Goal: Register for event/course

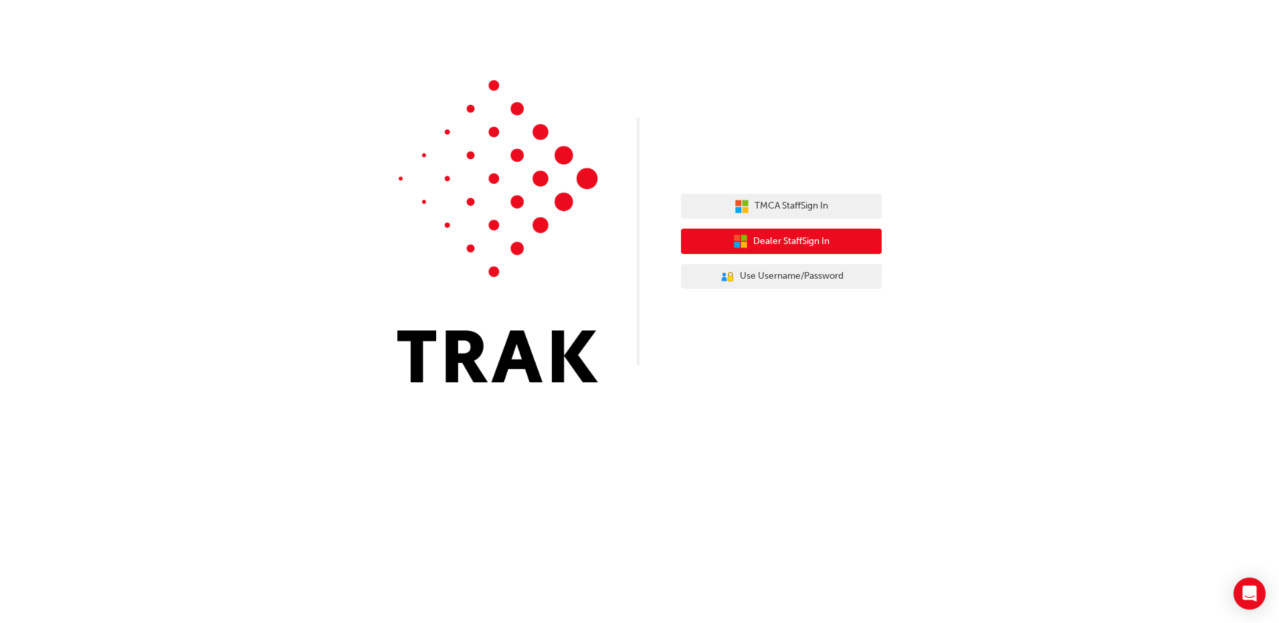
click at [793, 235] on span "Dealer Staff Sign In" at bounding box center [791, 241] width 76 height 15
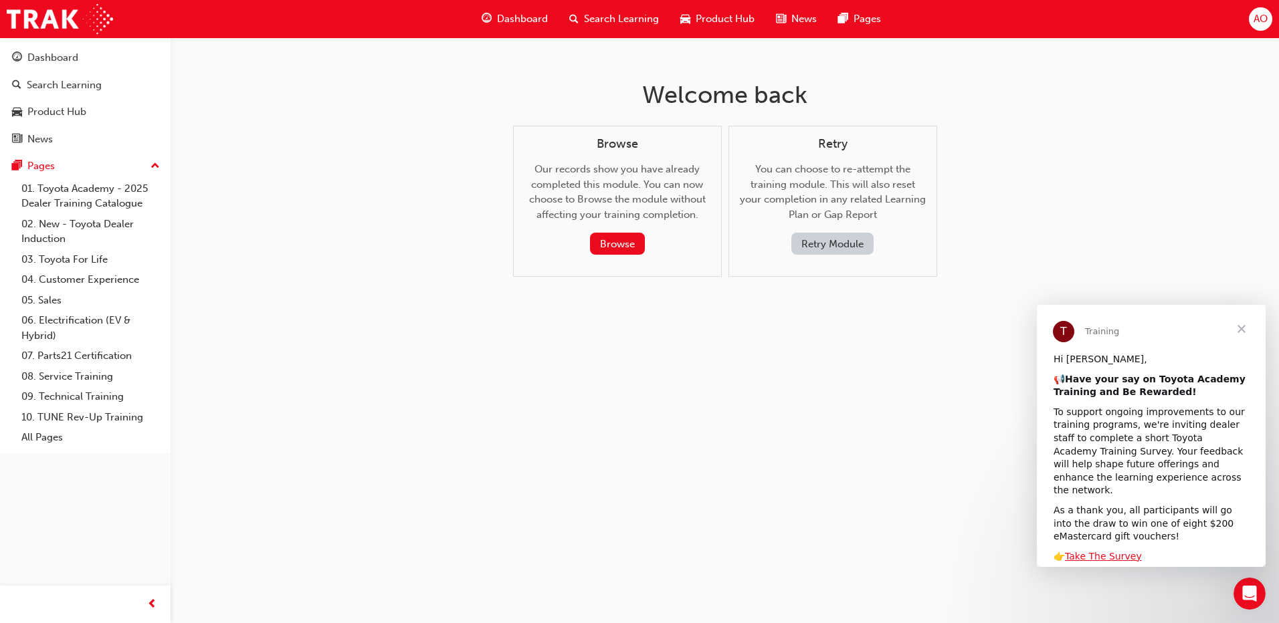
click at [640, 317] on div "Welcome back Browse Our records show you have already completed this module. Yo…" at bounding box center [725, 189] width 435 height 304
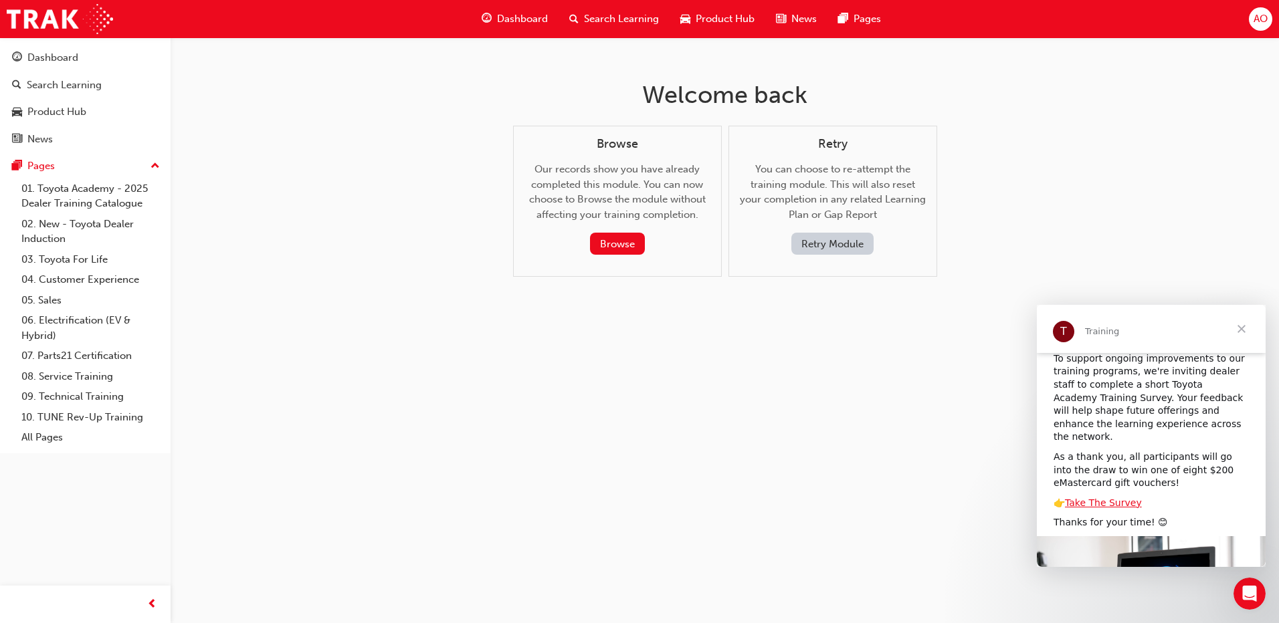
scroll to position [142, 0]
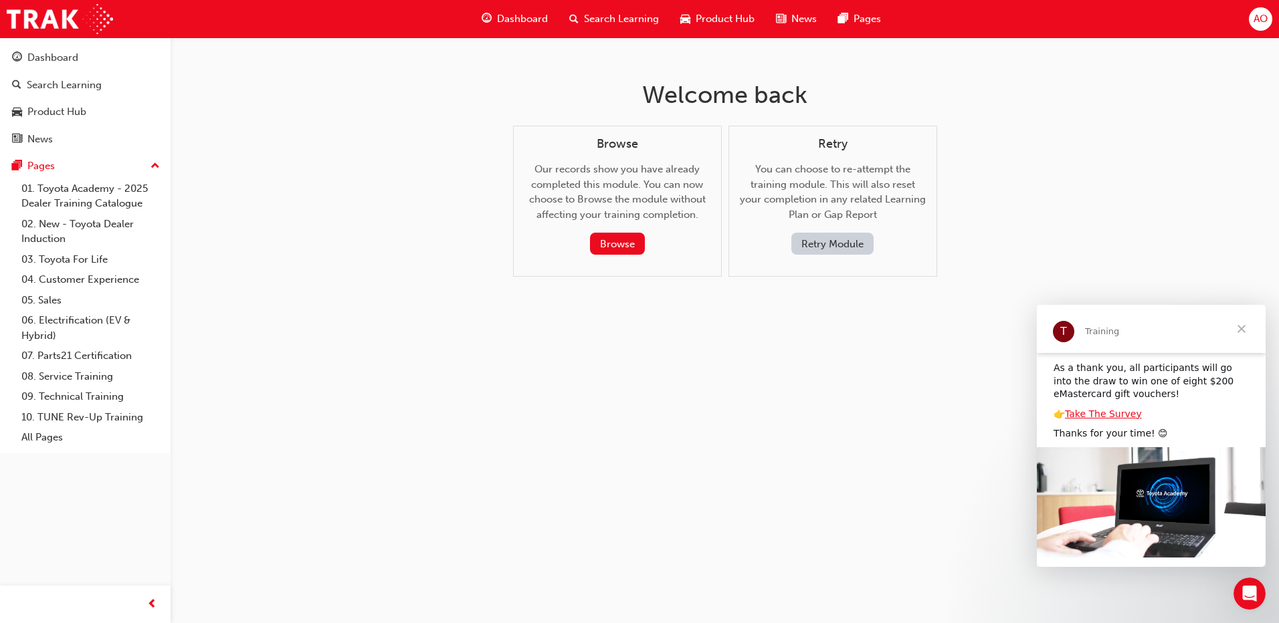
click at [1245, 325] on span "Close" at bounding box center [1241, 329] width 48 height 48
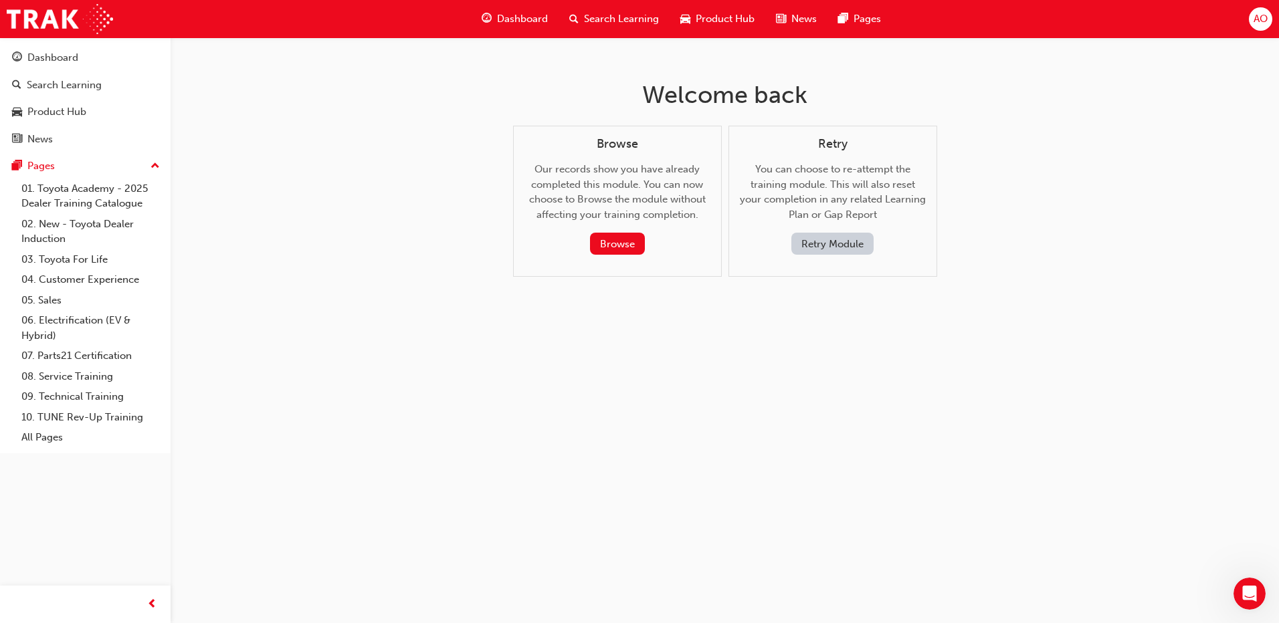
click at [518, 390] on div "Welcome back Browse Our records show you have already completed this module. Yo…" at bounding box center [639, 311] width 1279 height 623
click at [625, 245] on button "Browse" at bounding box center [617, 244] width 55 height 22
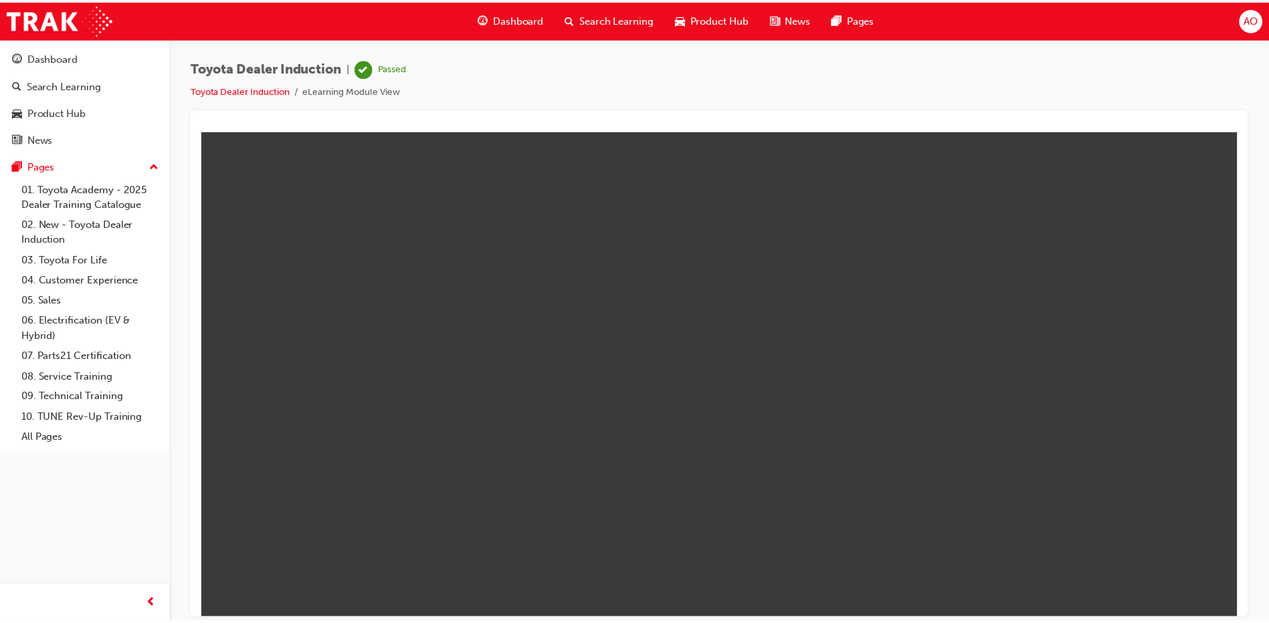
scroll to position [0, 0]
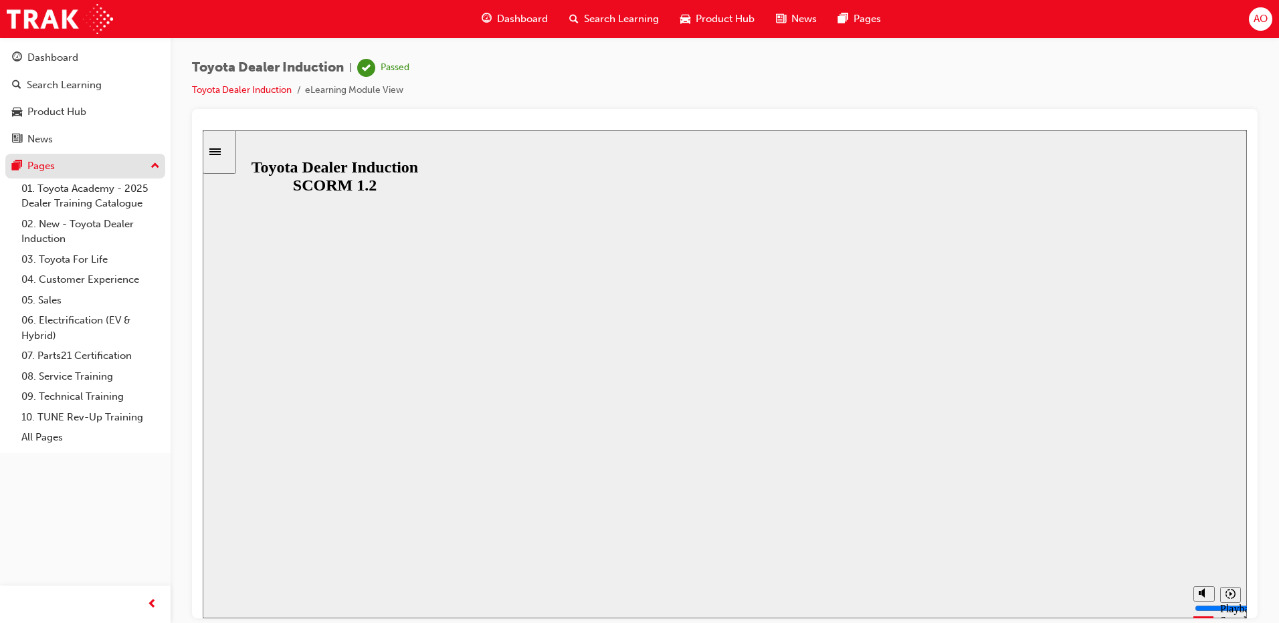
click at [42, 163] on div "Pages" at bounding box center [40, 166] width 27 height 15
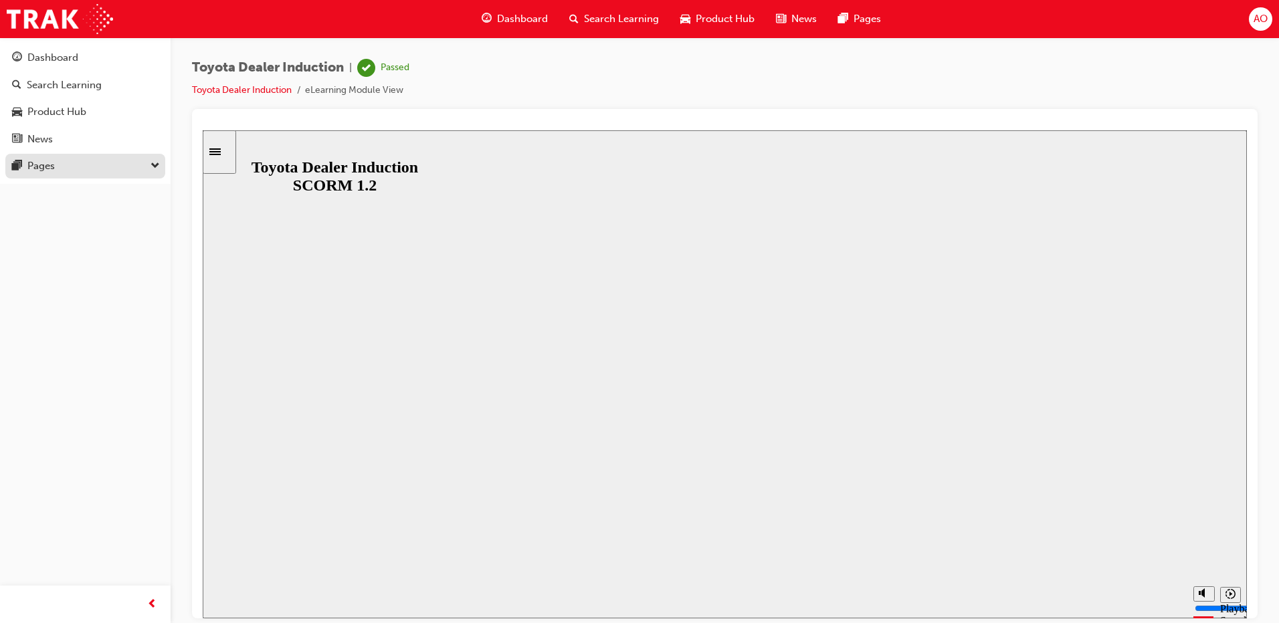
click at [42, 163] on div "Pages" at bounding box center [40, 166] width 27 height 15
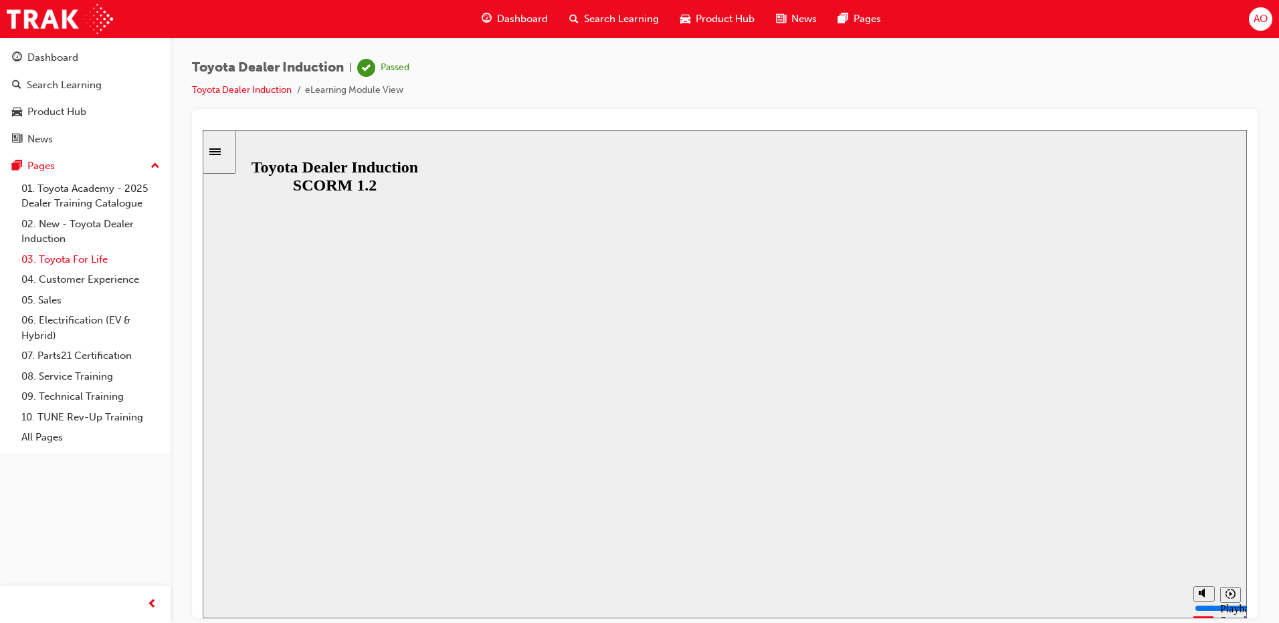
click at [59, 257] on link "03. Toyota For Life" at bounding box center [90, 259] width 149 height 21
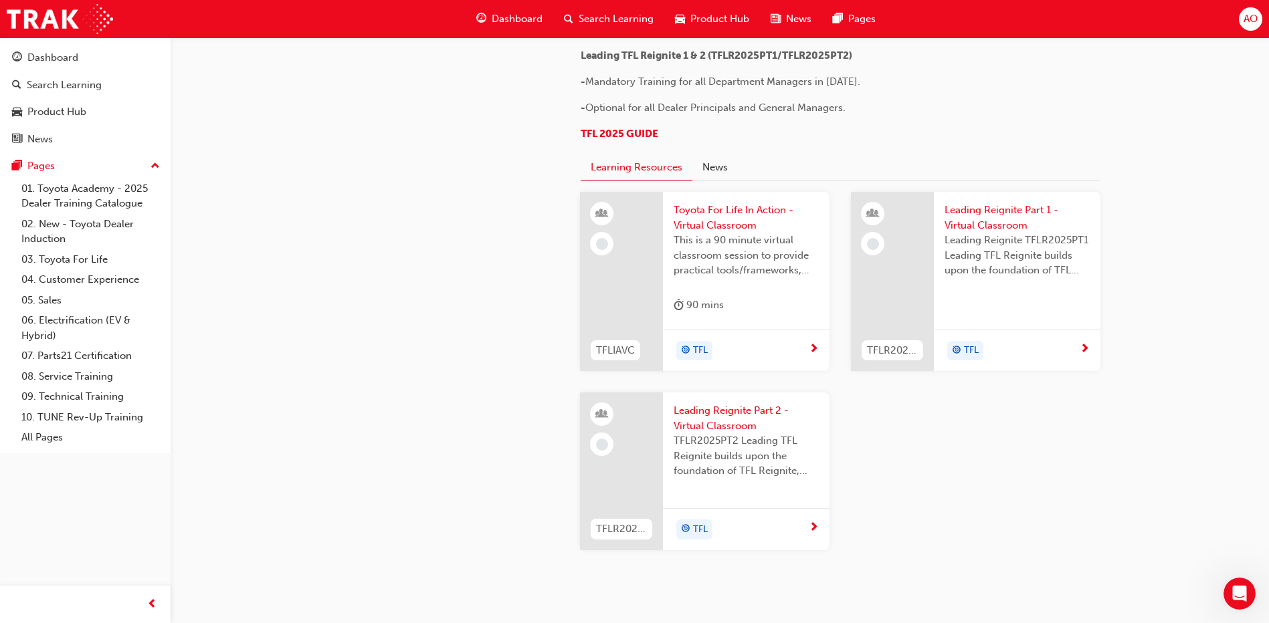
scroll to position [736, 0]
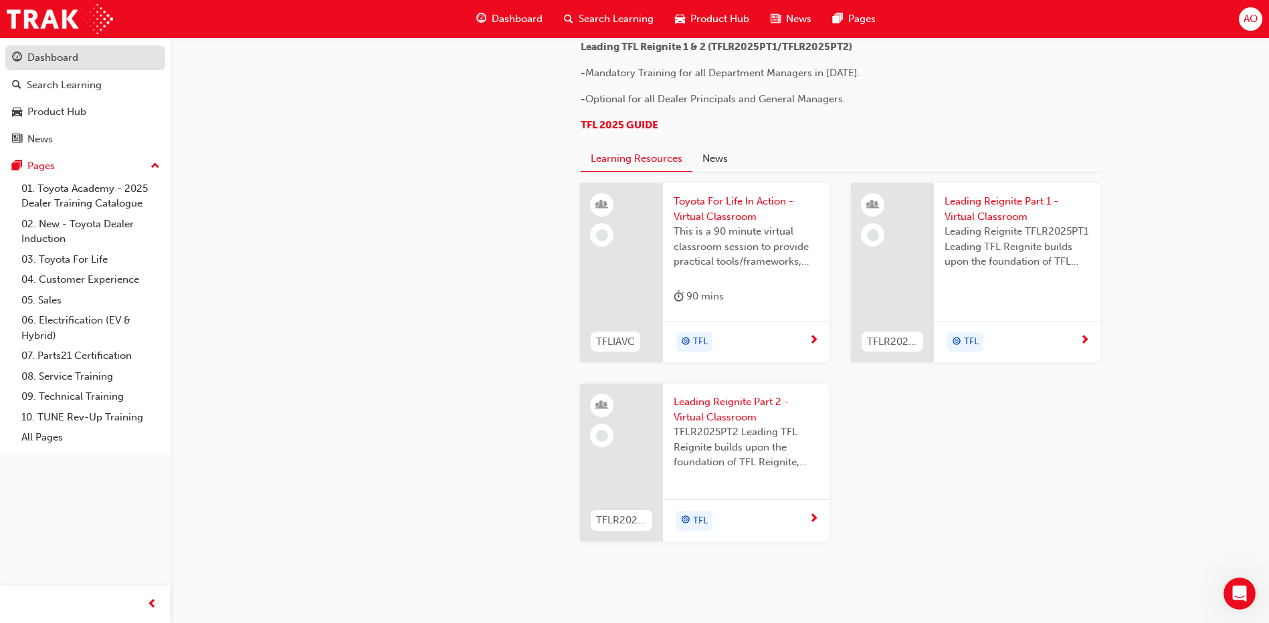
click at [34, 57] on div "Dashboard" at bounding box center [52, 57] width 51 height 15
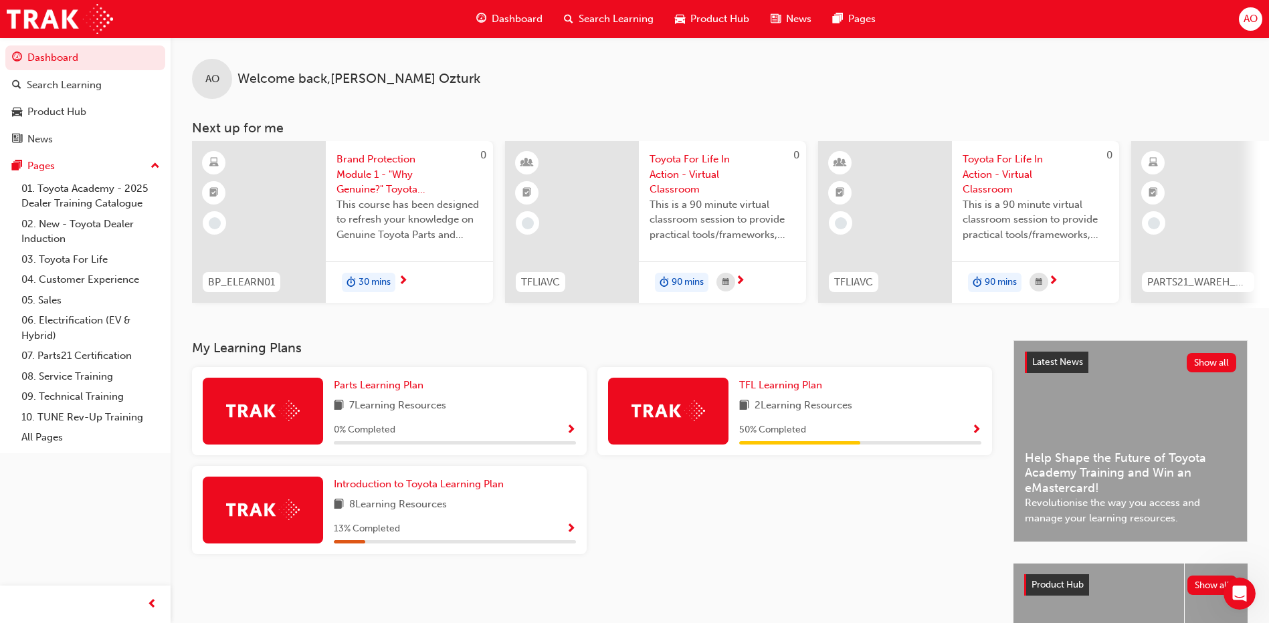
click at [678, 173] on span "Toyota For Life In Action - Virtual Classroom" at bounding box center [722, 174] width 146 height 45
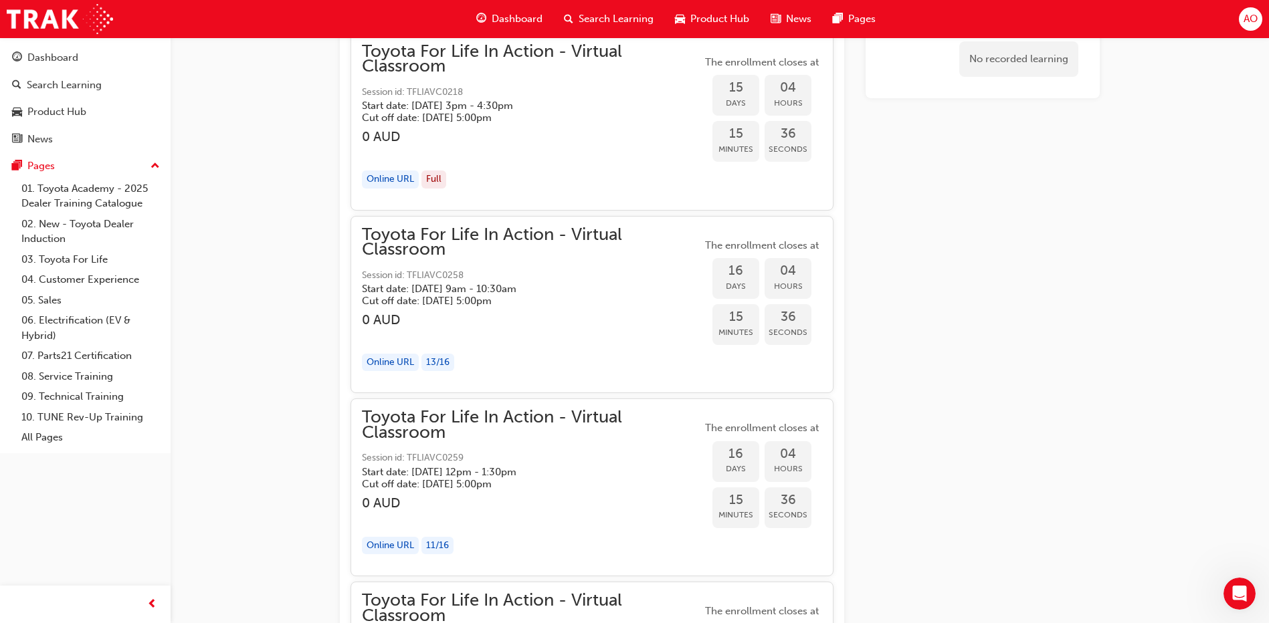
scroll to position [7432, 0]
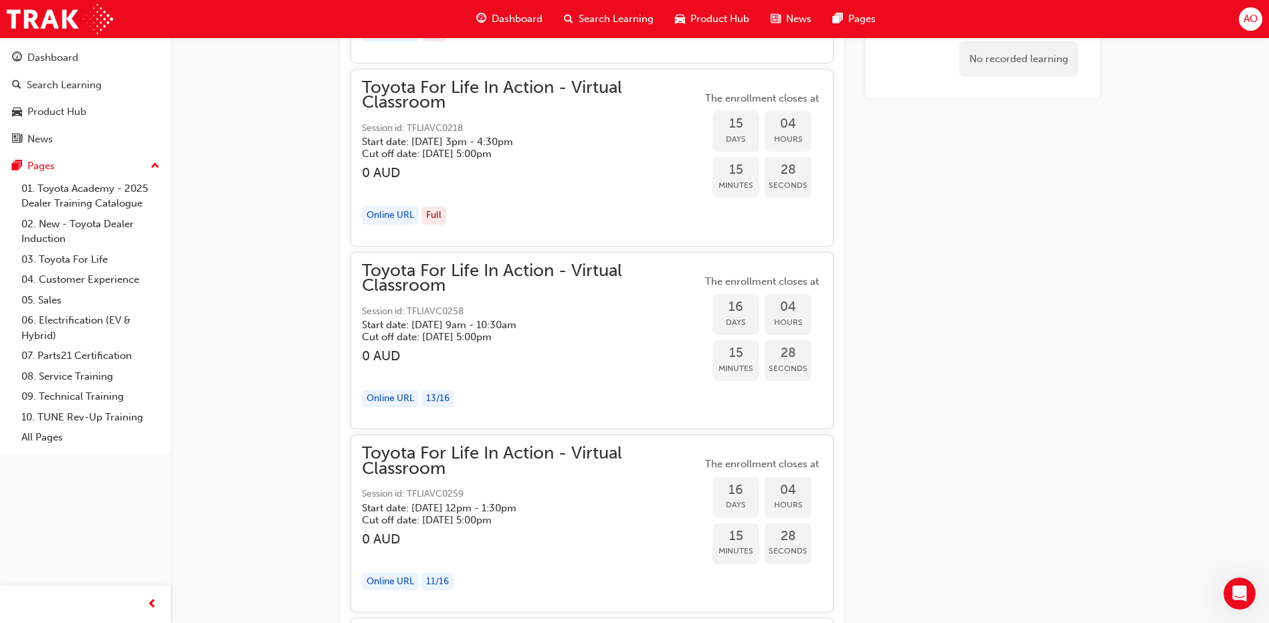
click at [432, 283] on span "Toyota For Life In Action - Virtual Classroom" at bounding box center [532, 279] width 340 height 30
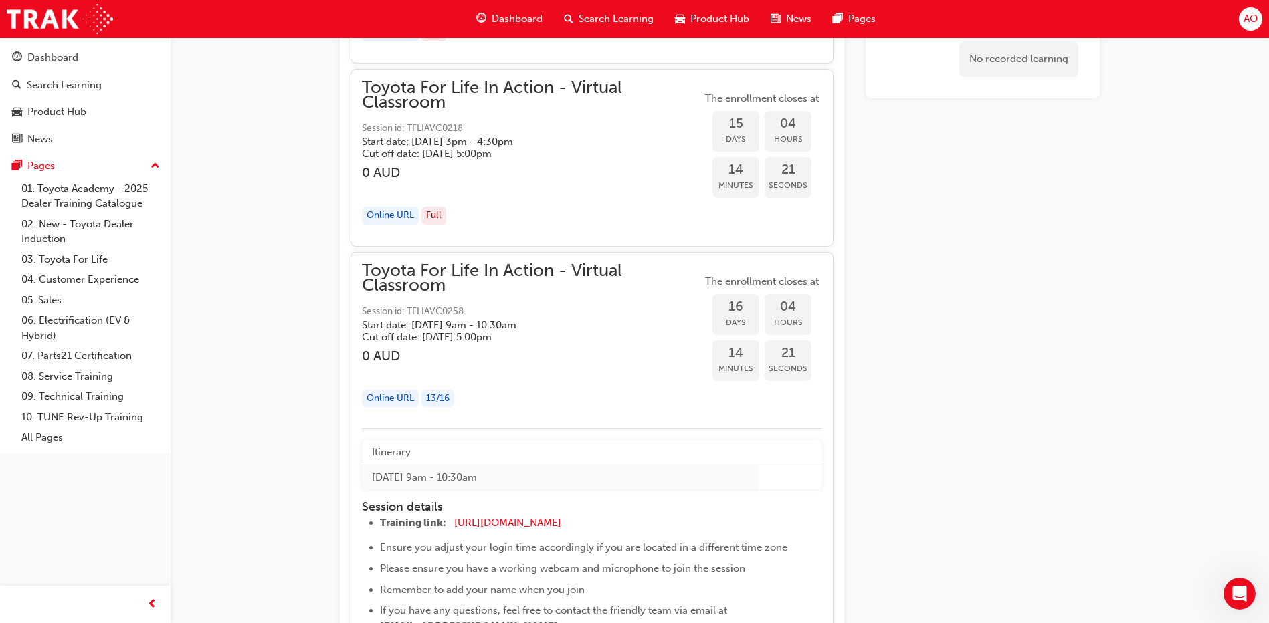
click at [444, 264] on span "Toyota For Life In Action - Virtual Classroom" at bounding box center [532, 279] width 340 height 30
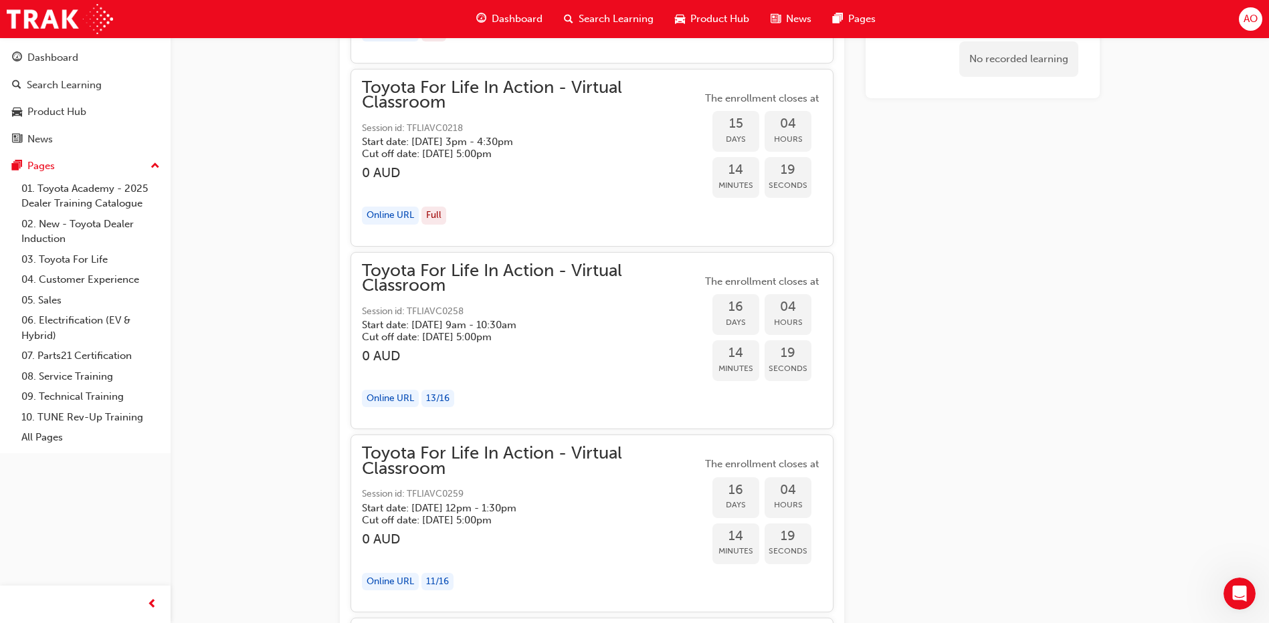
click at [599, 315] on span "Session id: TFLIAVC0258" at bounding box center [532, 311] width 340 height 15
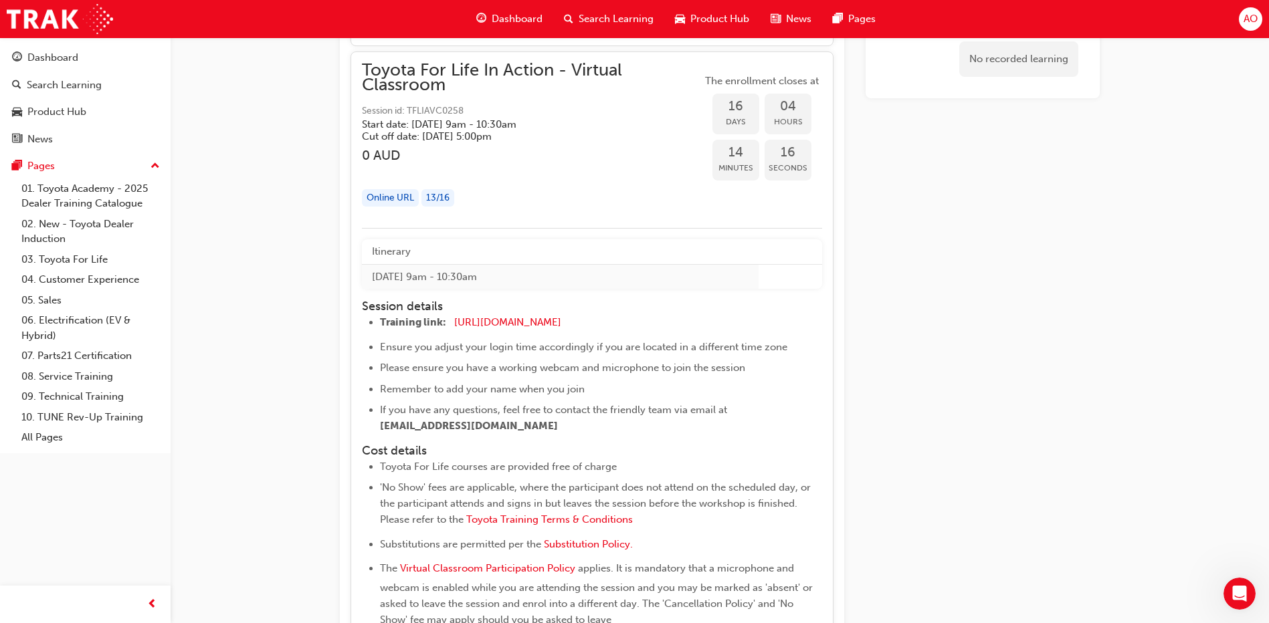
scroll to position [7700, 0]
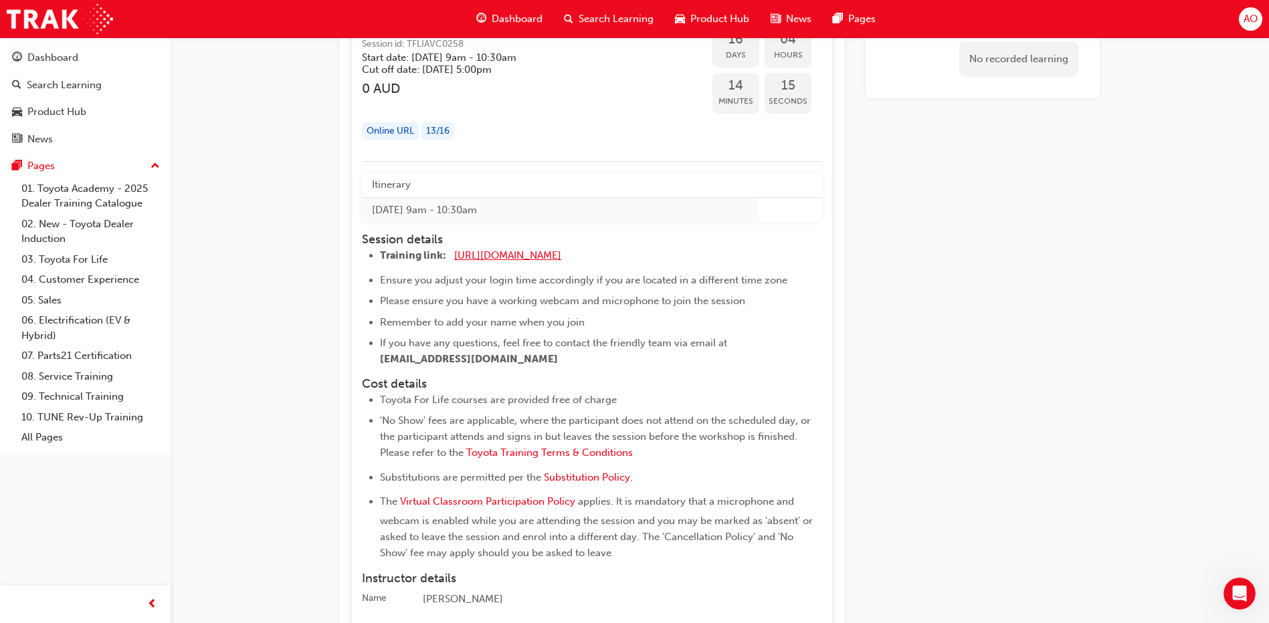
click at [542, 255] on span "[URL][DOMAIN_NAME]" at bounding box center [507, 255] width 107 height 12
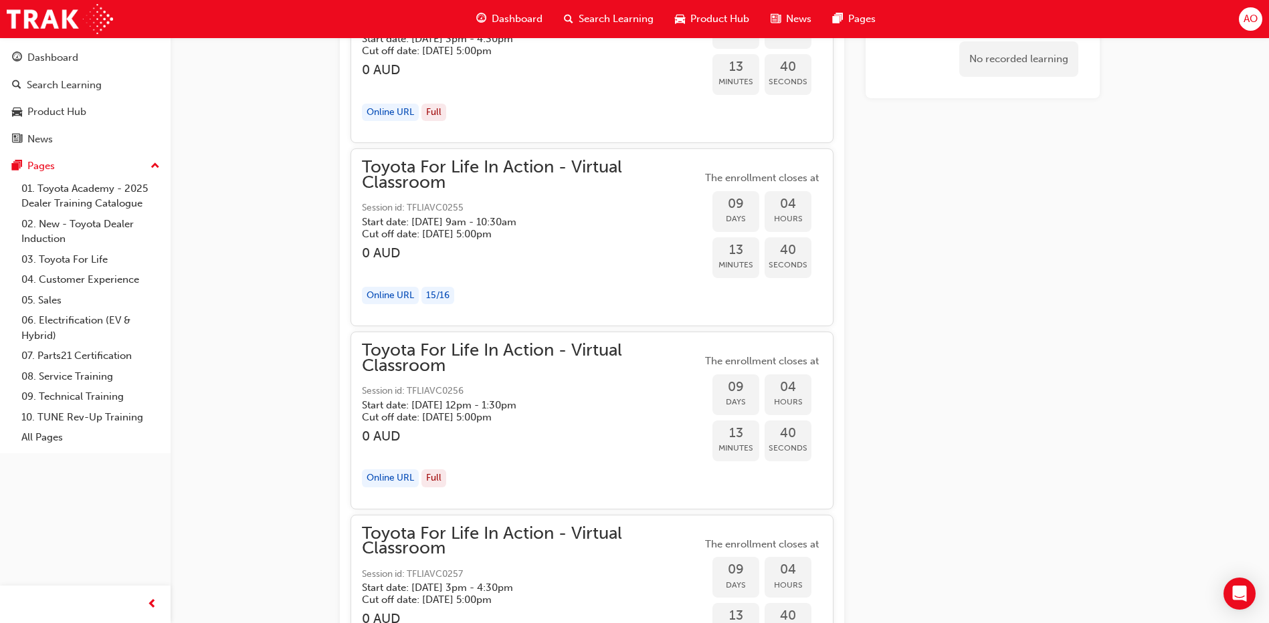
scroll to position [4757, 0]
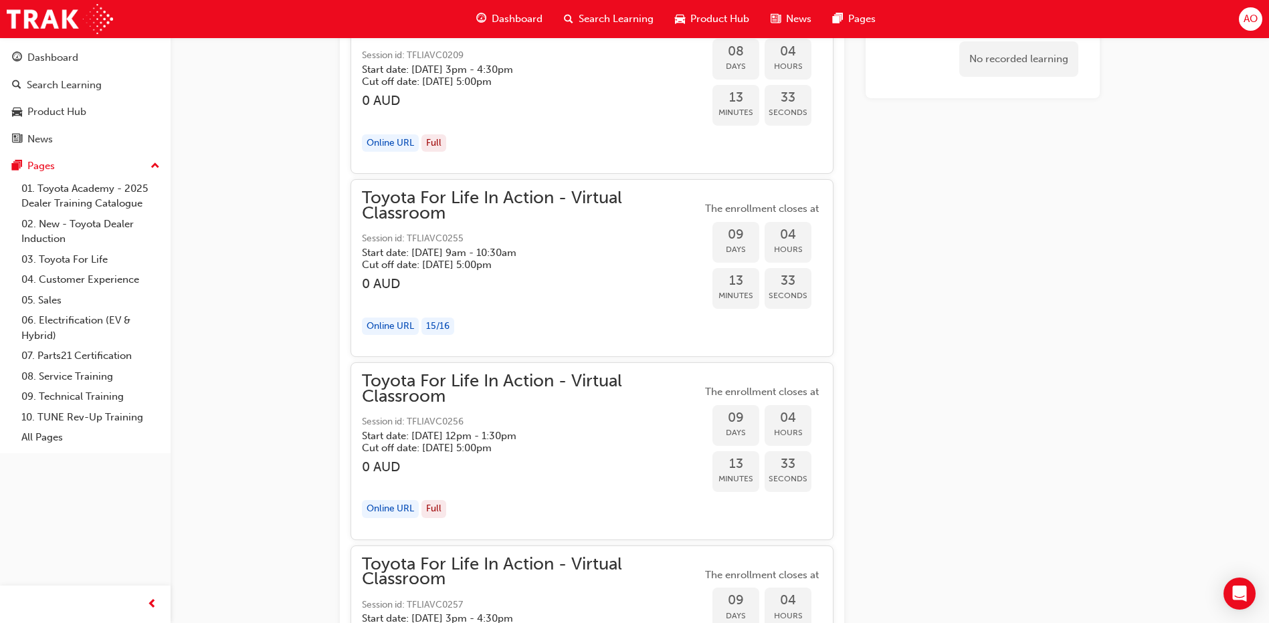
click at [427, 266] on h5 "Cut off date: [DATE] 5:00pm" at bounding box center [521, 265] width 318 height 12
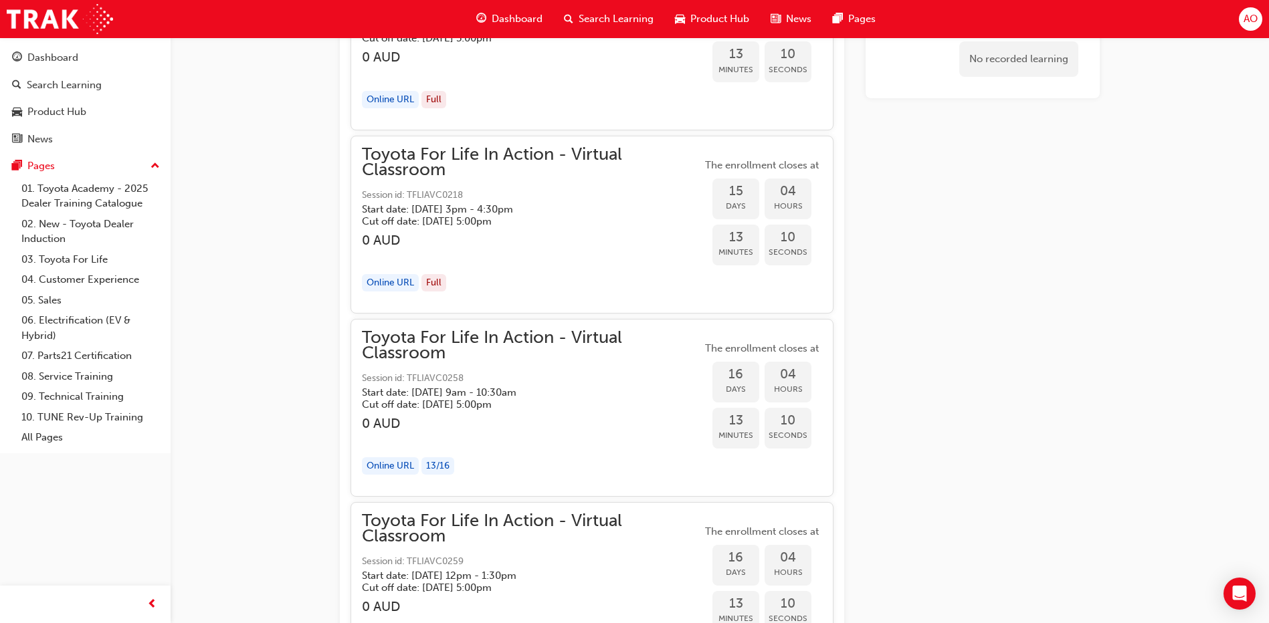
scroll to position [7967, 0]
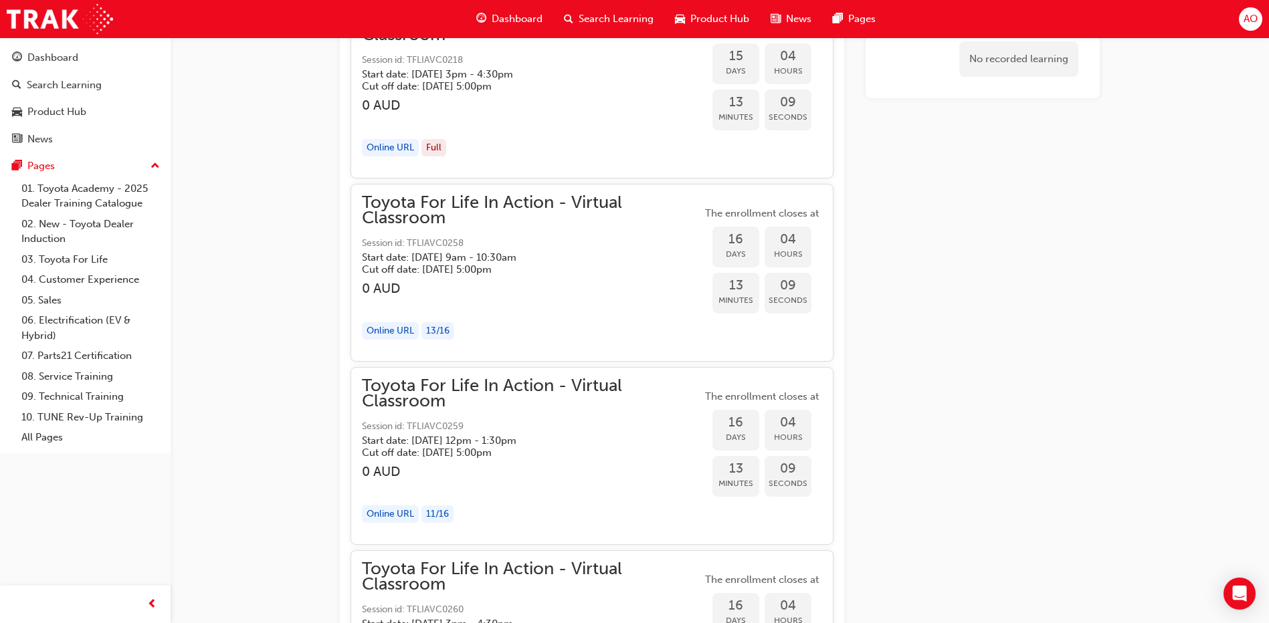
click at [455, 298] on div "button" at bounding box center [532, 303] width 340 height 15
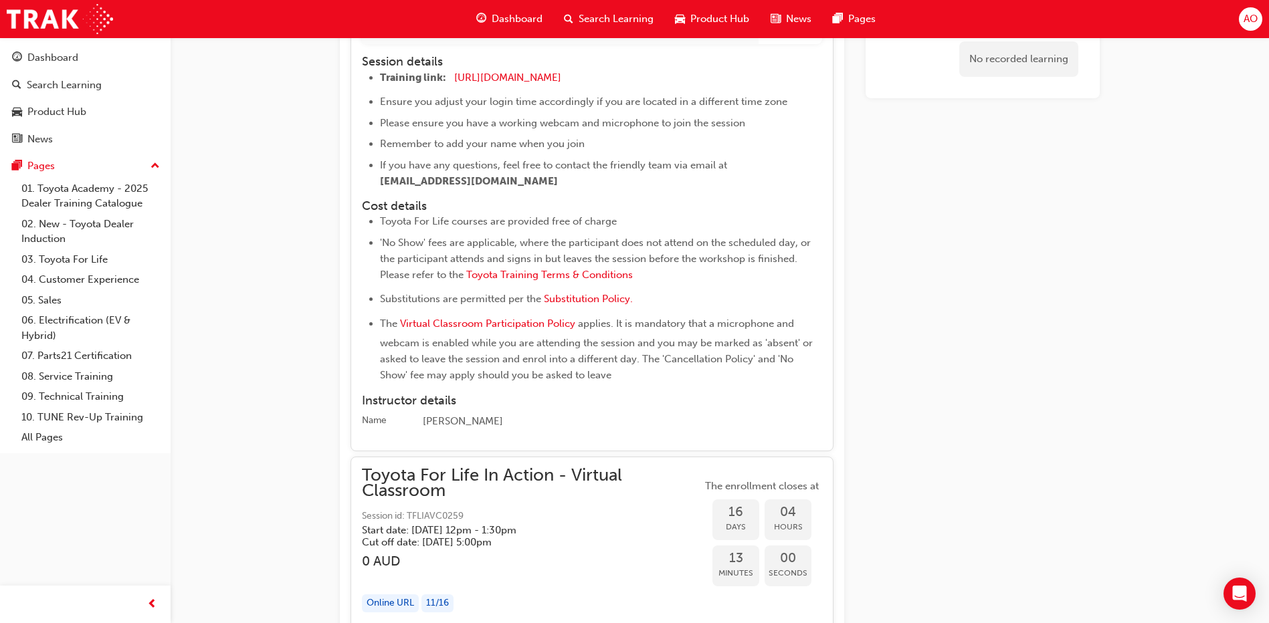
scroll to position [8435, 0]
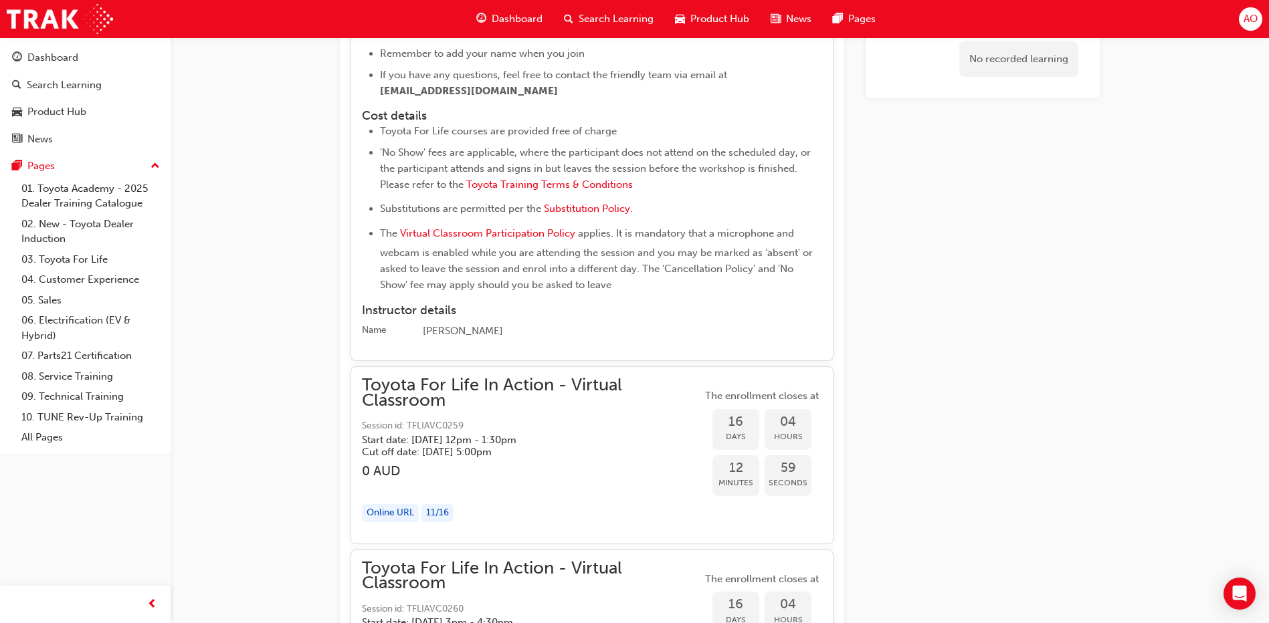
click at [520, 312] on h4 "Instructor details" at bounding box center [592, 311] width 460 height 15
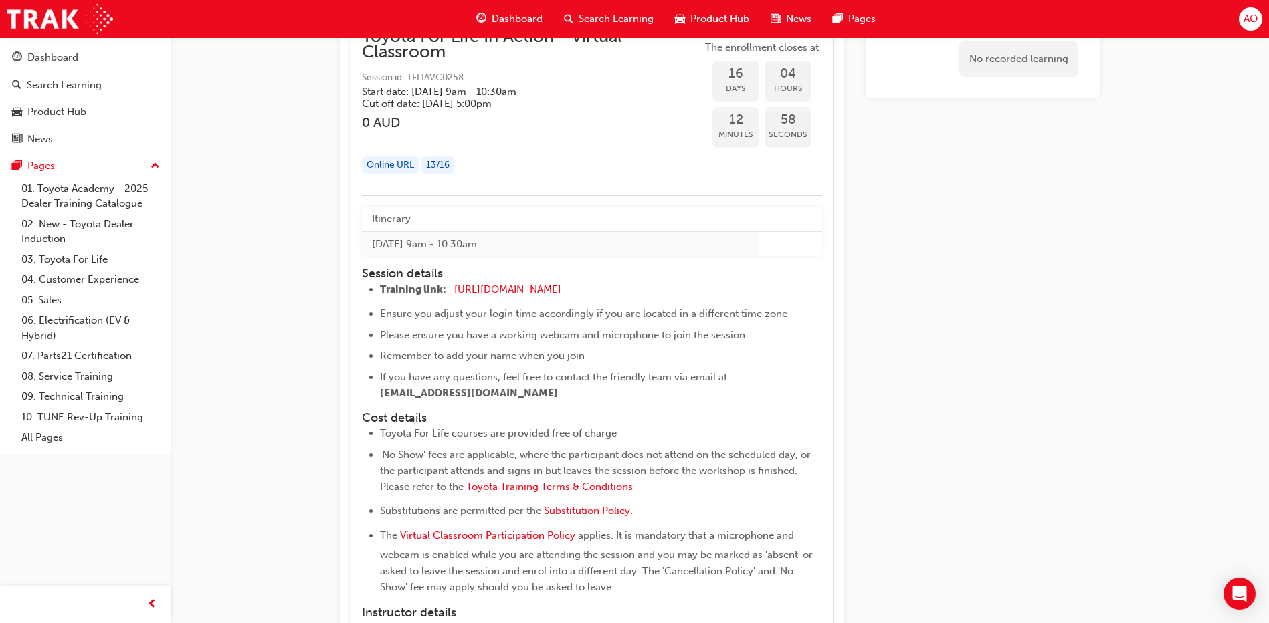
scroll to position [8034, 0]
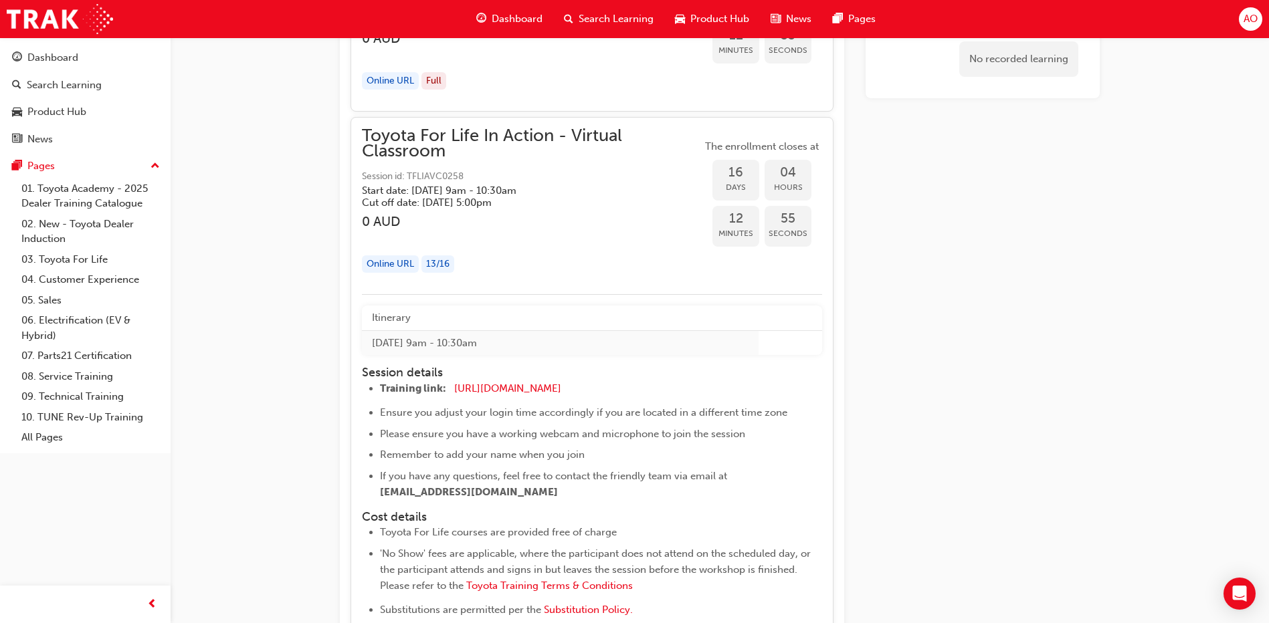
click at [396, 265] on div "Online URL" at bounding box center [390, 264] width 57 height 18
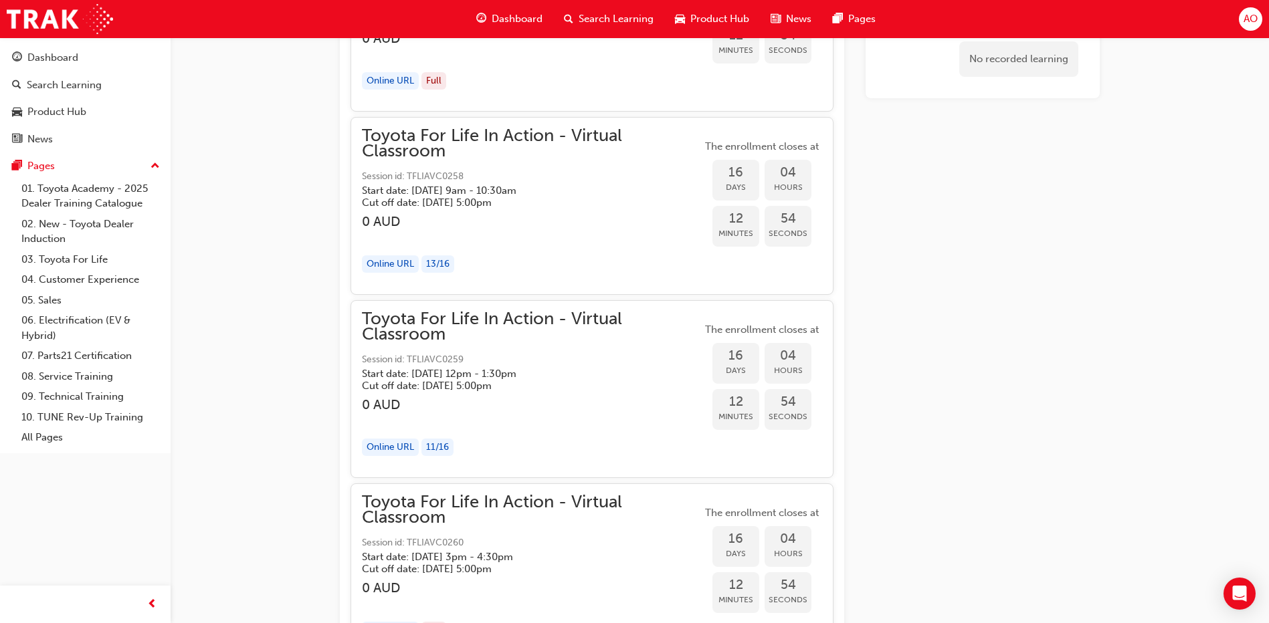
click at [396, 265] on div "Online URL" at bounding box center [390, 264] width 57 height 18
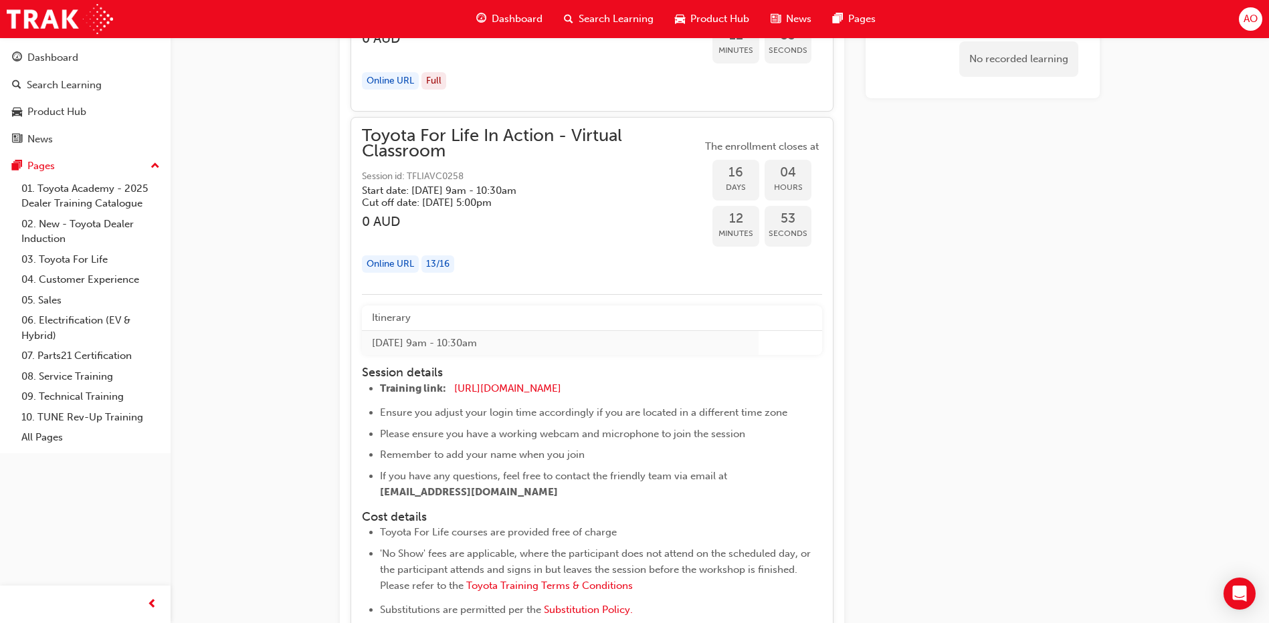
click at [449, 264] on div "13 / 16" at bounding box center [437, 264] width 33 height 18
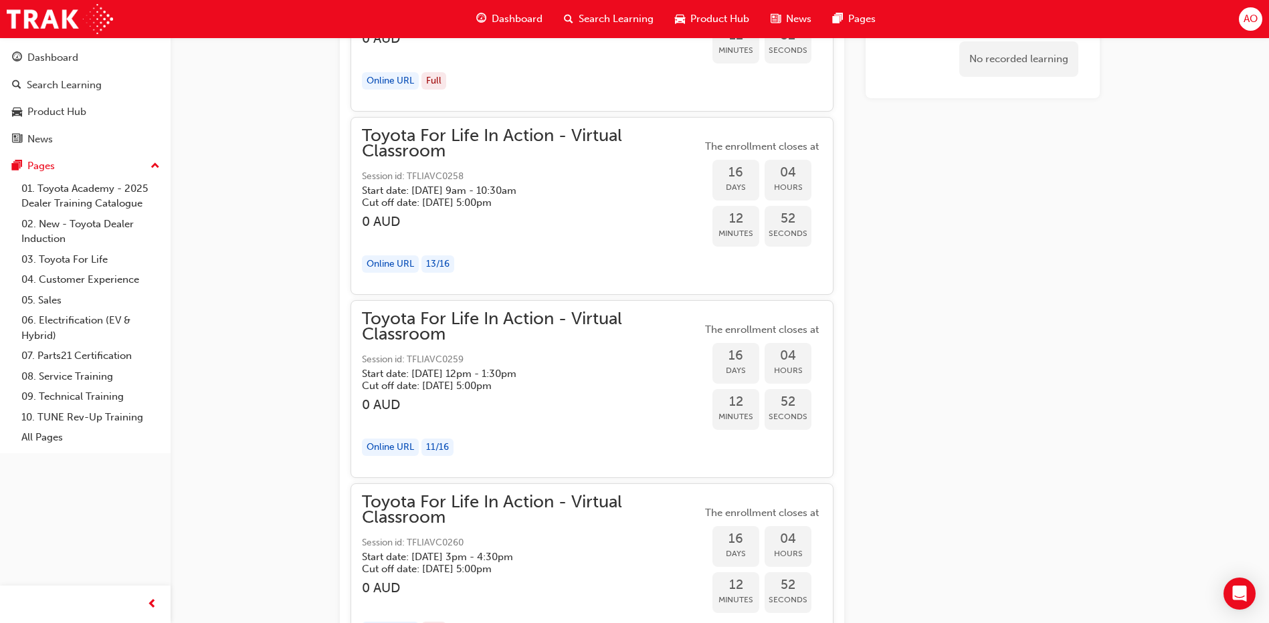
click at [449, 264] on div "13 / 16" at bounding box center [437, 264] width 33 height 18
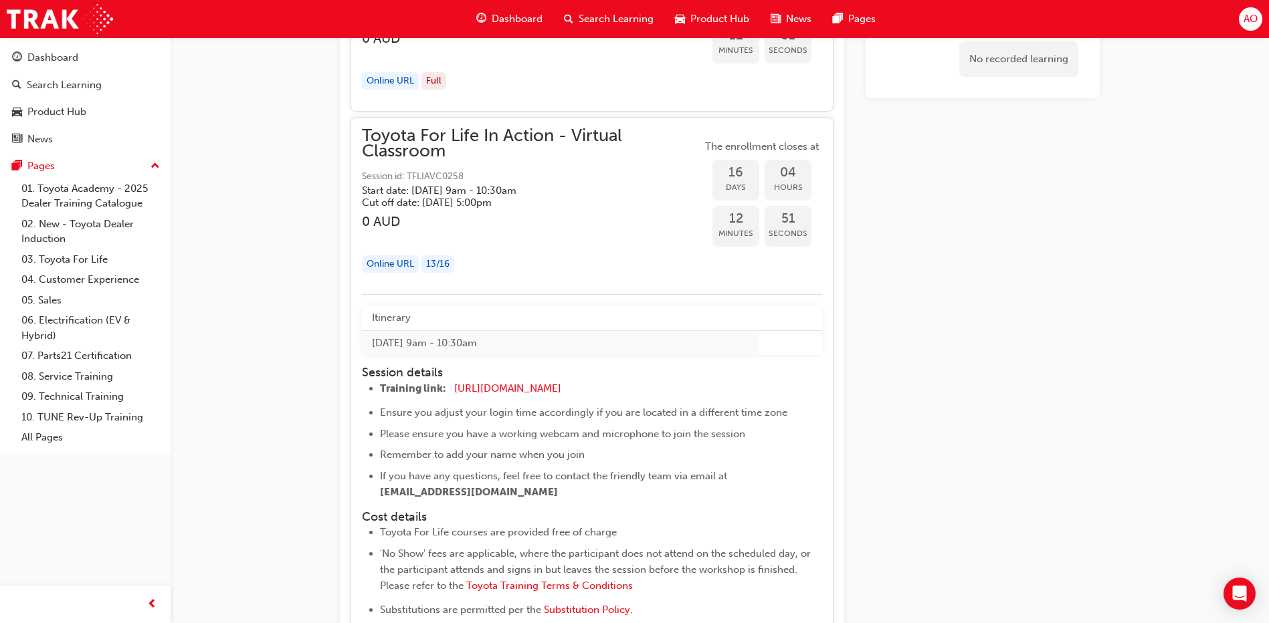
click at [741, 183] on span "Days" at bounding box center [735, 187] width 47 height 15
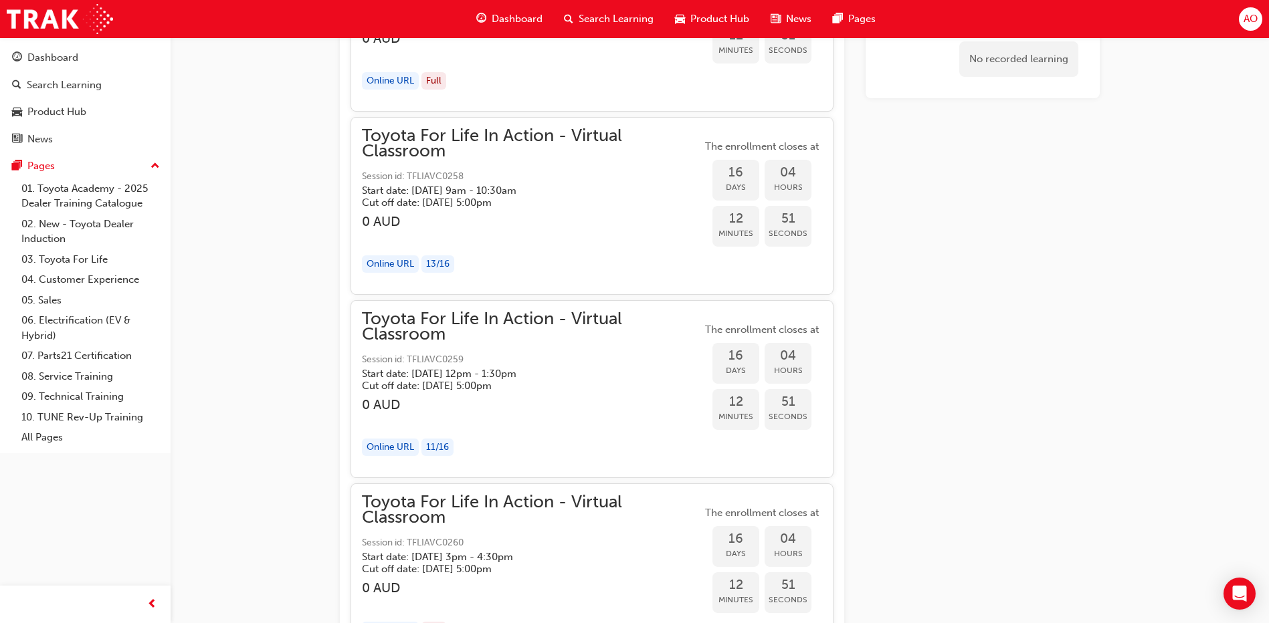
click at [741, 183] on span "Days" at bounding box center [735, 187] width 47 height 15
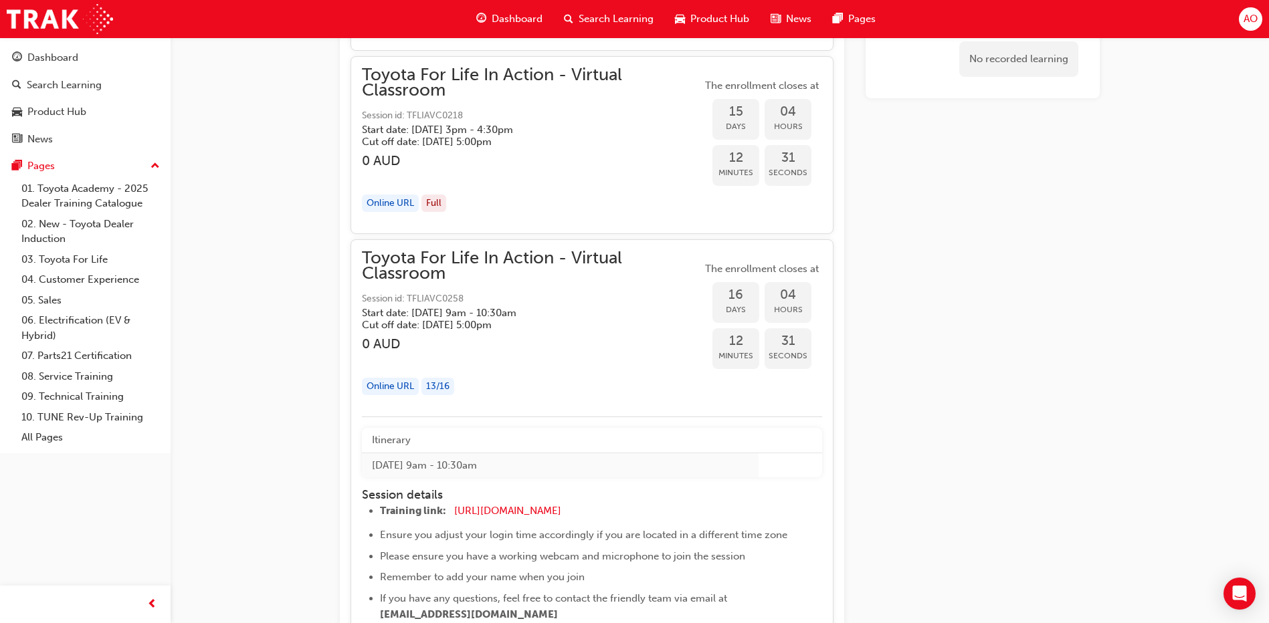
scroll to position [7900, 0]
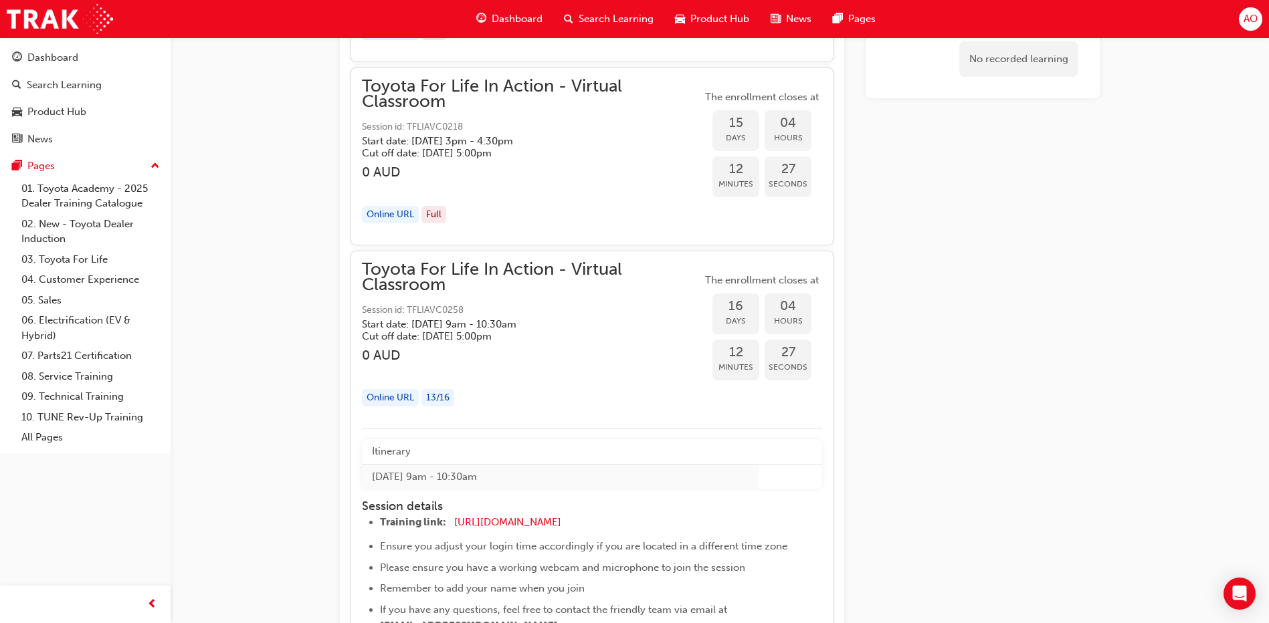
click at [529, 272] on span "Toyota For Life In Action - Virtual Classroom" at bounding box center [532, 277] width 340 height 30
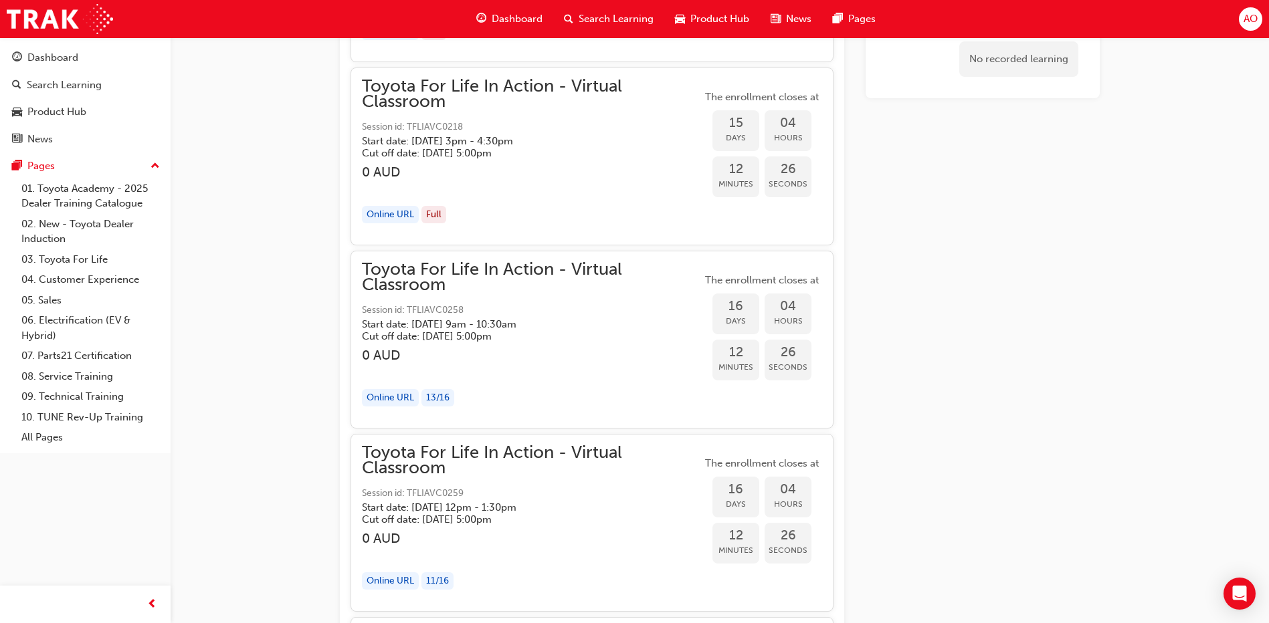
click at [530, 272] on span "Toyota For Life In Action - Virtual Classroom" at bounding box center [532, 277] width 340 height 30
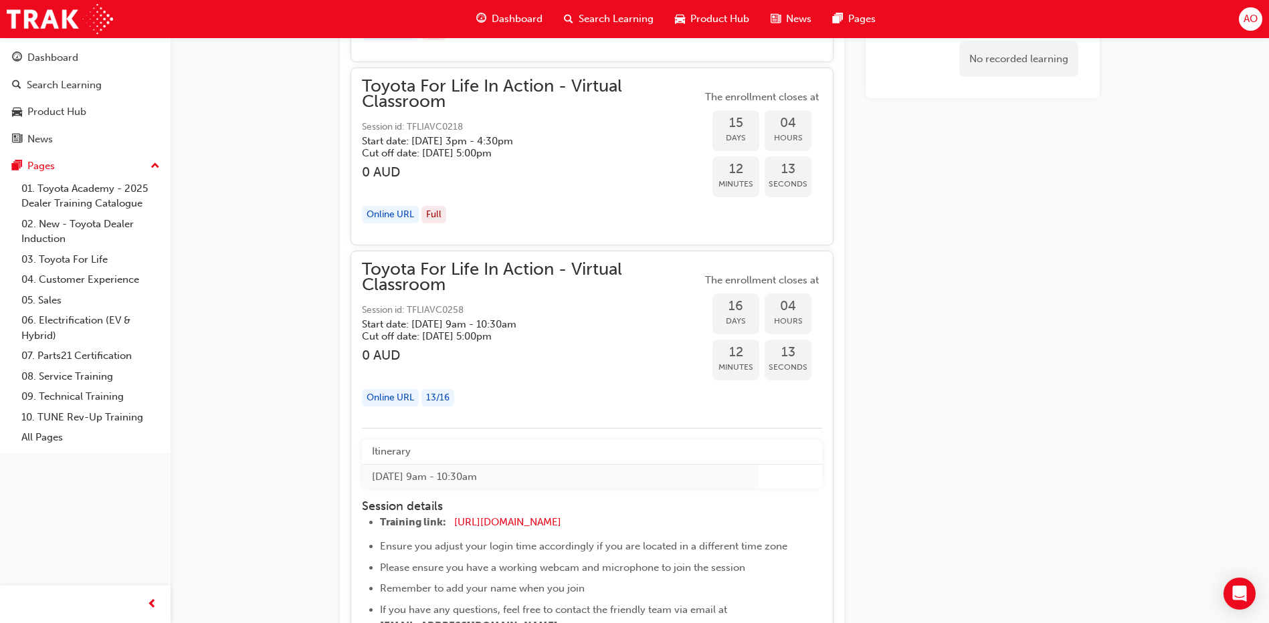
click at [742, 328] on span "Days" at bounding box center [735, 321] width 47 height 15
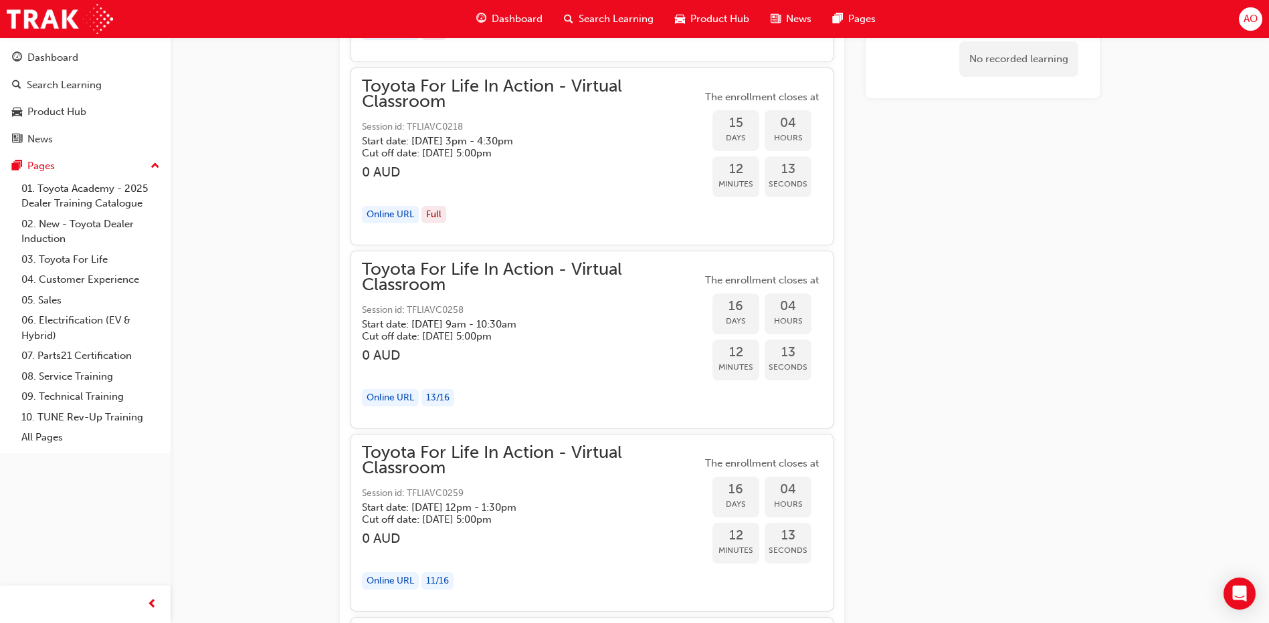
click at [698, 314] on span "Session id: TFLIAVC0258" at bounding box center [532, 310] width 340 height 15
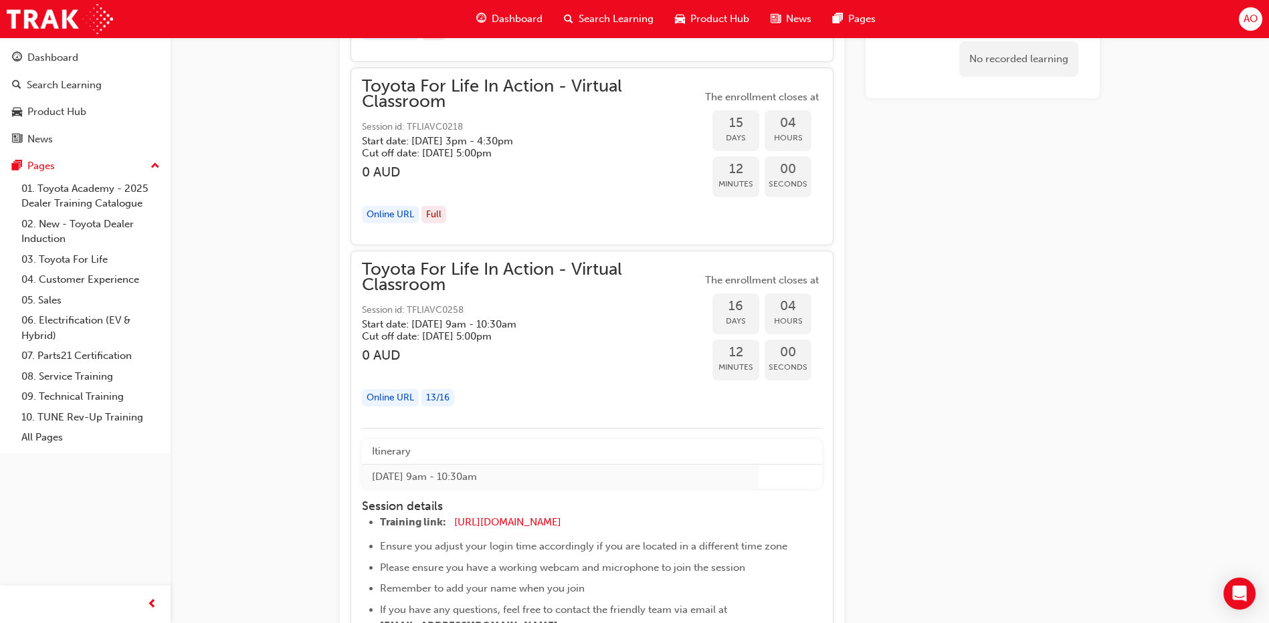
click at [585, 296] on div "Toyota For Life In Action - Virtual Classroom Session id: TFLIAVC0258 Start dat…" at bounding box center [532, 302] width 340 height 80
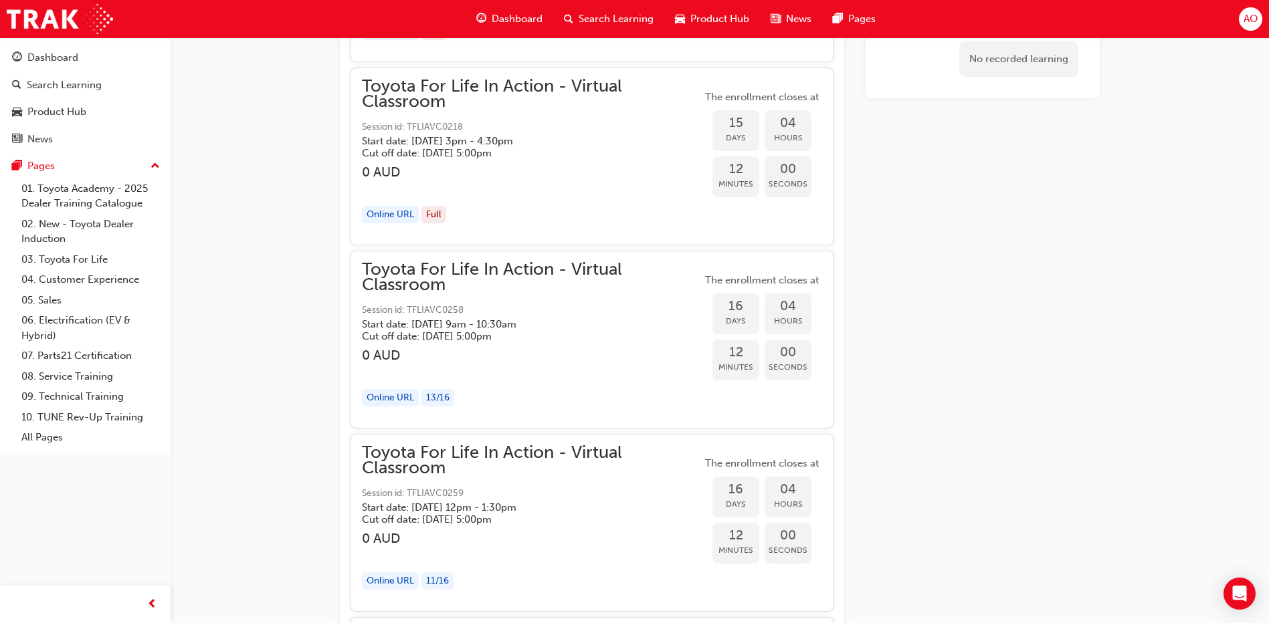
click at [590, 292] on span "Toyota For Life In Action - Virtual Classroom" at bounding box center [532, 277] width 340 height 30
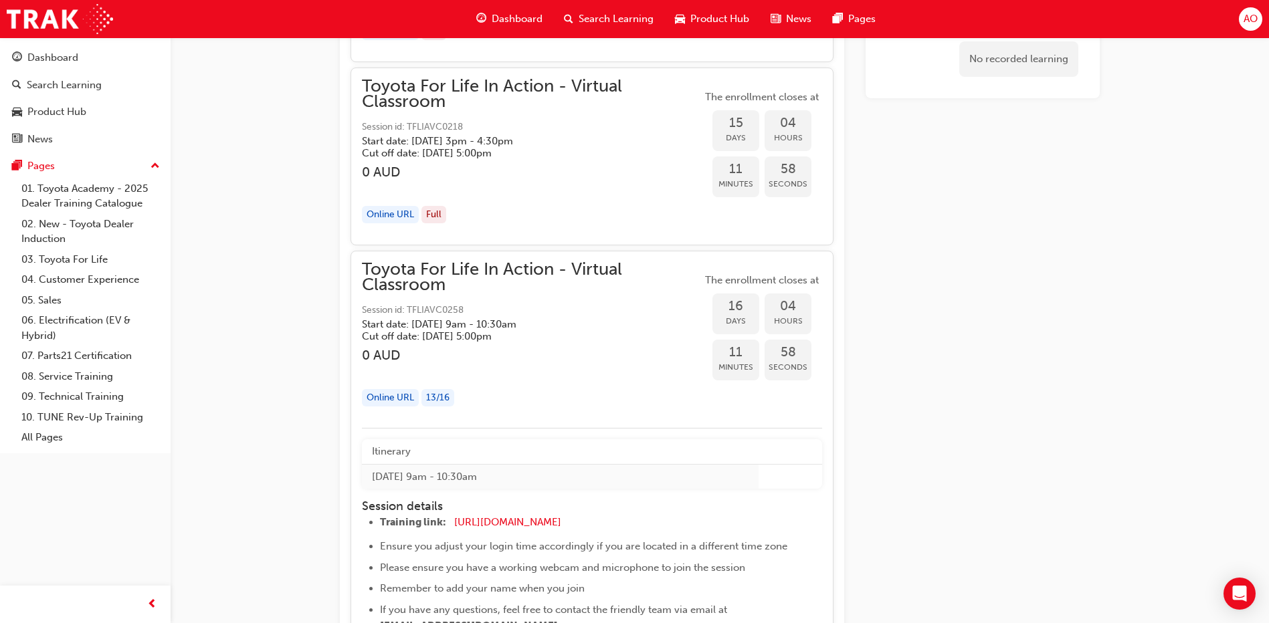
click at [591, 282] on span "Toyota For Life In Action - Virtual Classroom" at bounding box center [532, 277] width 340 height 30
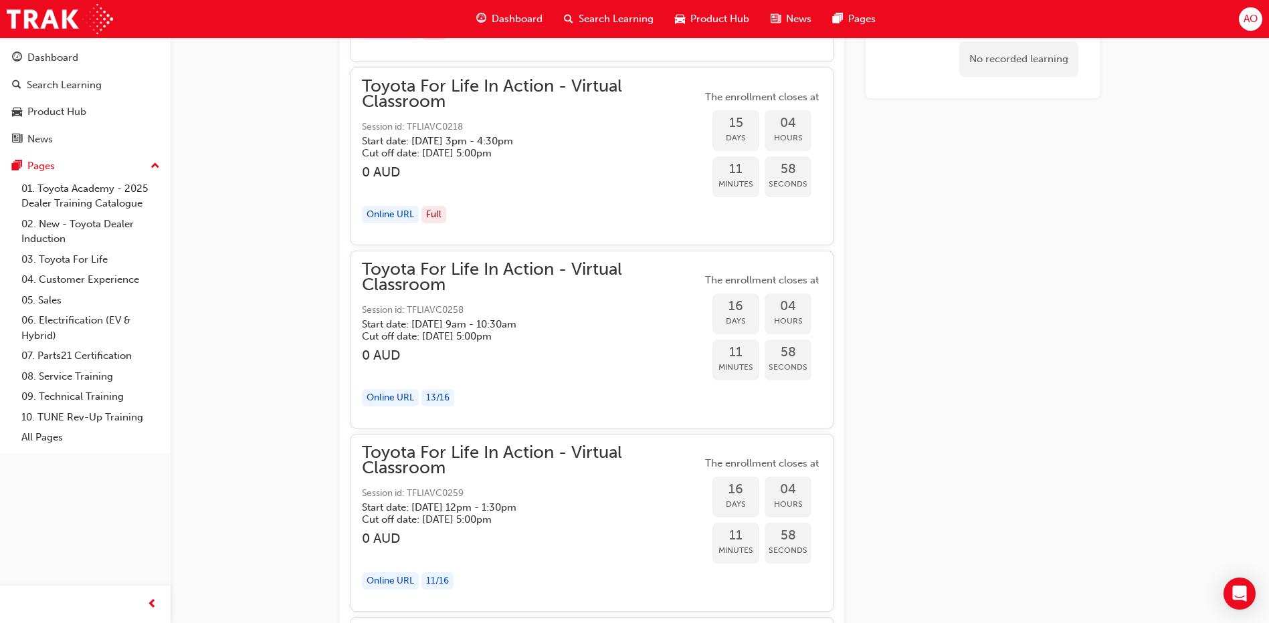
click at [591, 282] on span "Toyota For Life In Action - Virtual Classroom" at bounding box center [532, 277] width 340 height 30
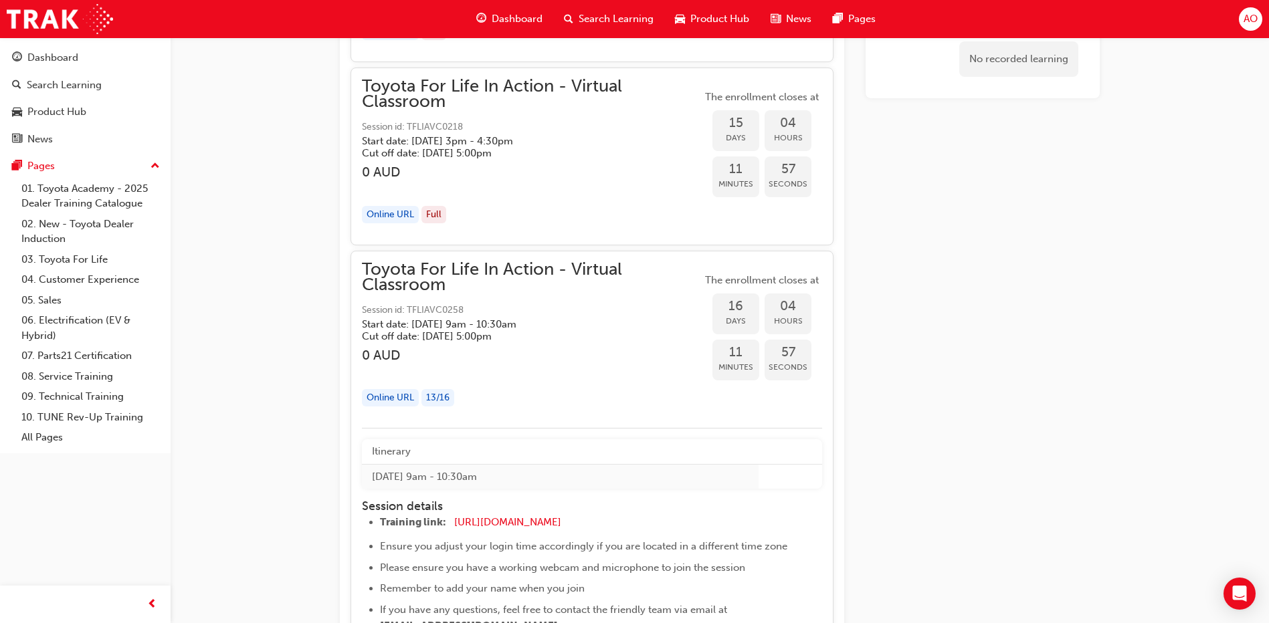
click at [401, 391] on div "Online URL" at bounding box center [390, 398] width 57 height 18
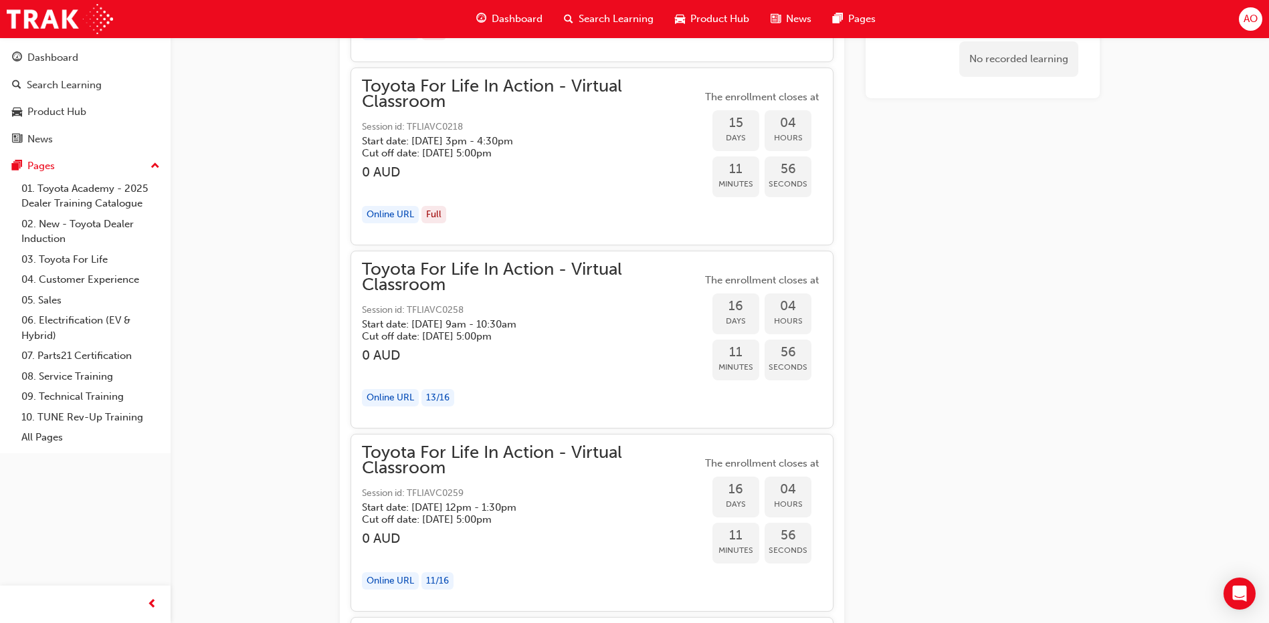
click at [401, 391] on div "Online URL" at bounding box center [390, 398] width 57 height 18
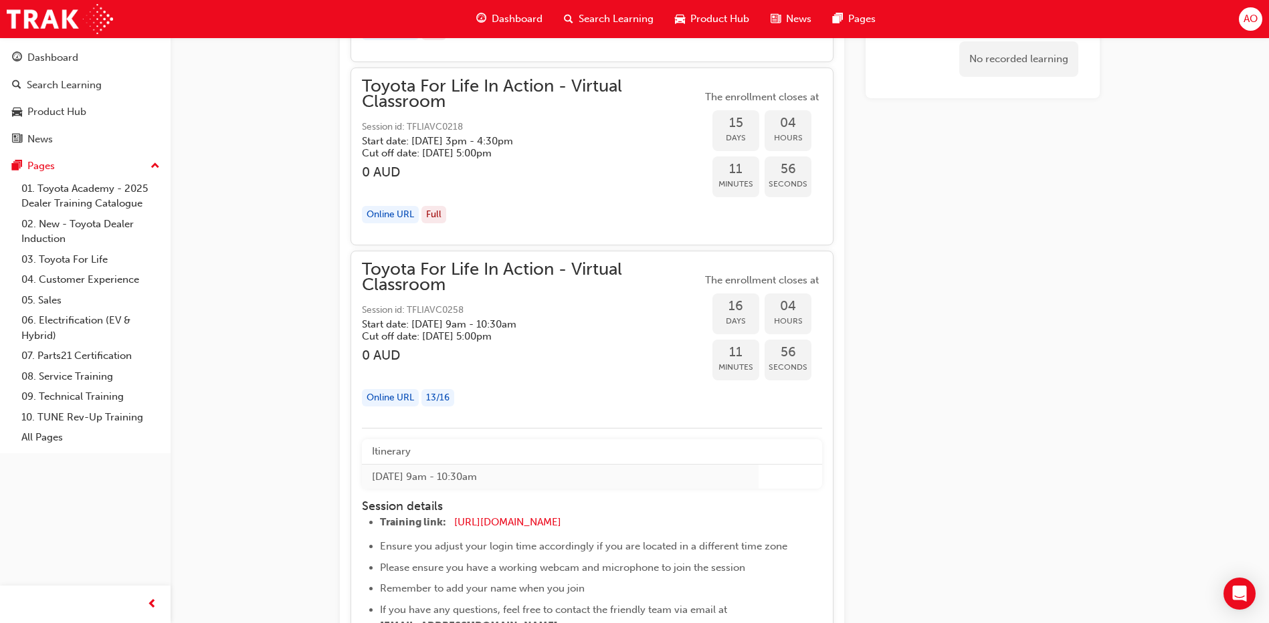
click at [585, 350] on h3 "0 AUD" at bounding box center [532, 355] width 340 height 15
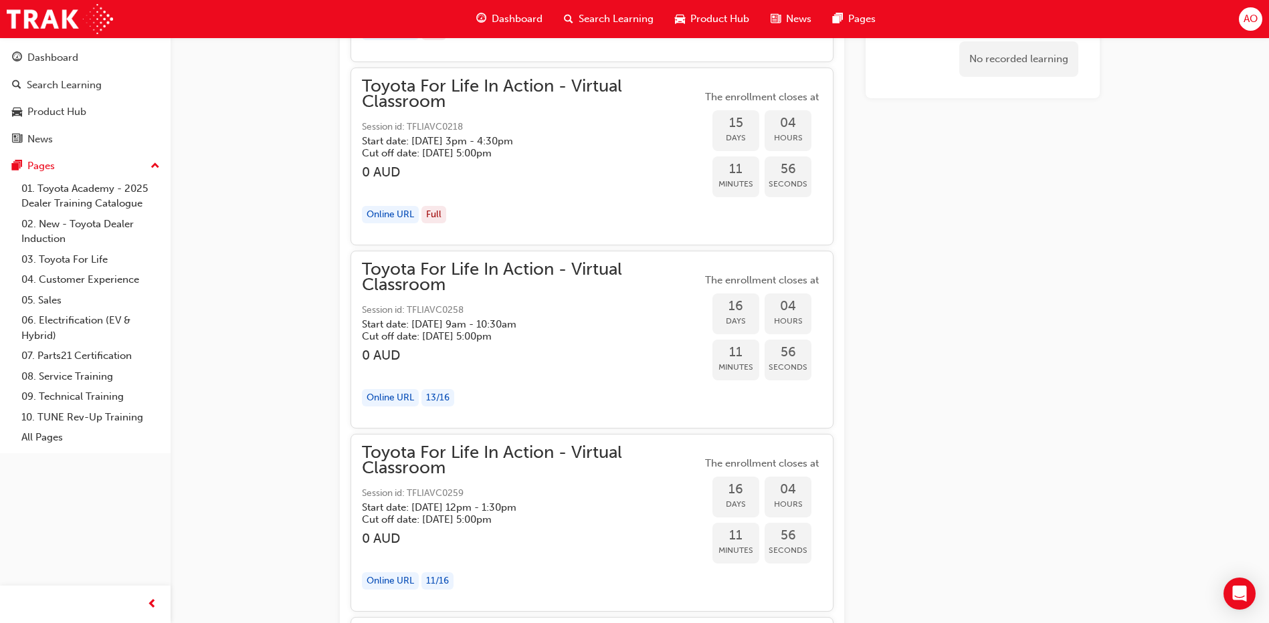
click at [598, 345] on div "Toyota For Life In Action - Virtual Classroom Session id: TFLIAVC0258 Start dat…" at bounding box center [532, 339] width 340 height 155
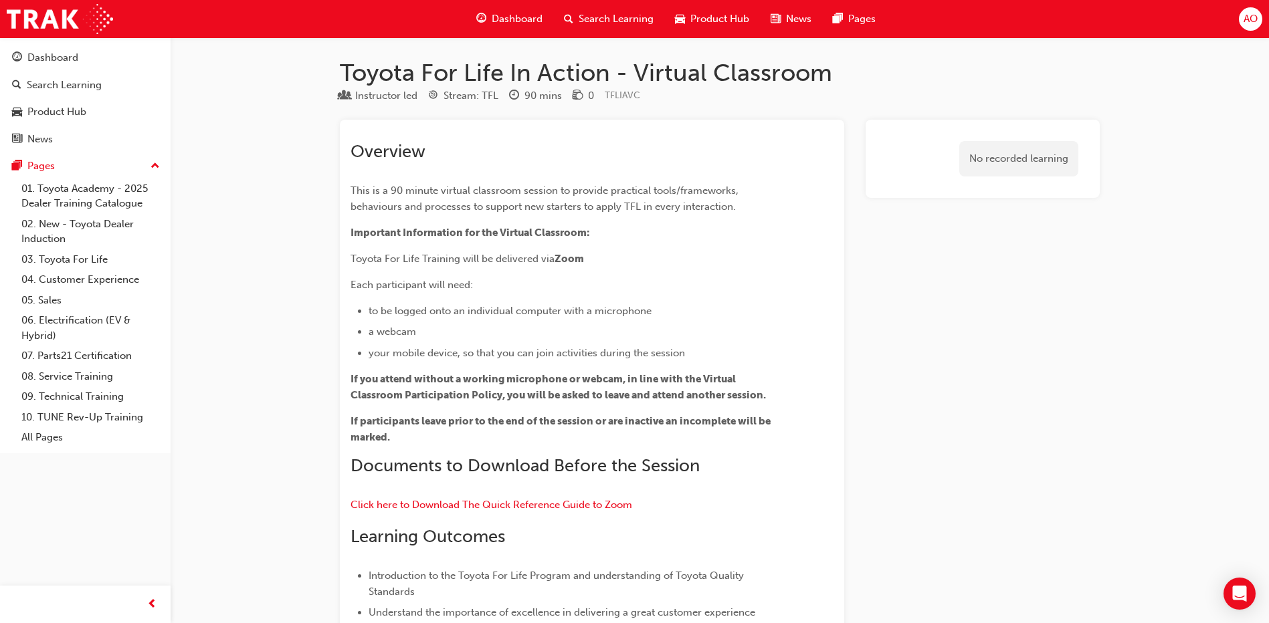
scroll to position [0, 0]
click at [524, 17] on span "Dashboard" at bounding box center [517, 18] width 51 height 15
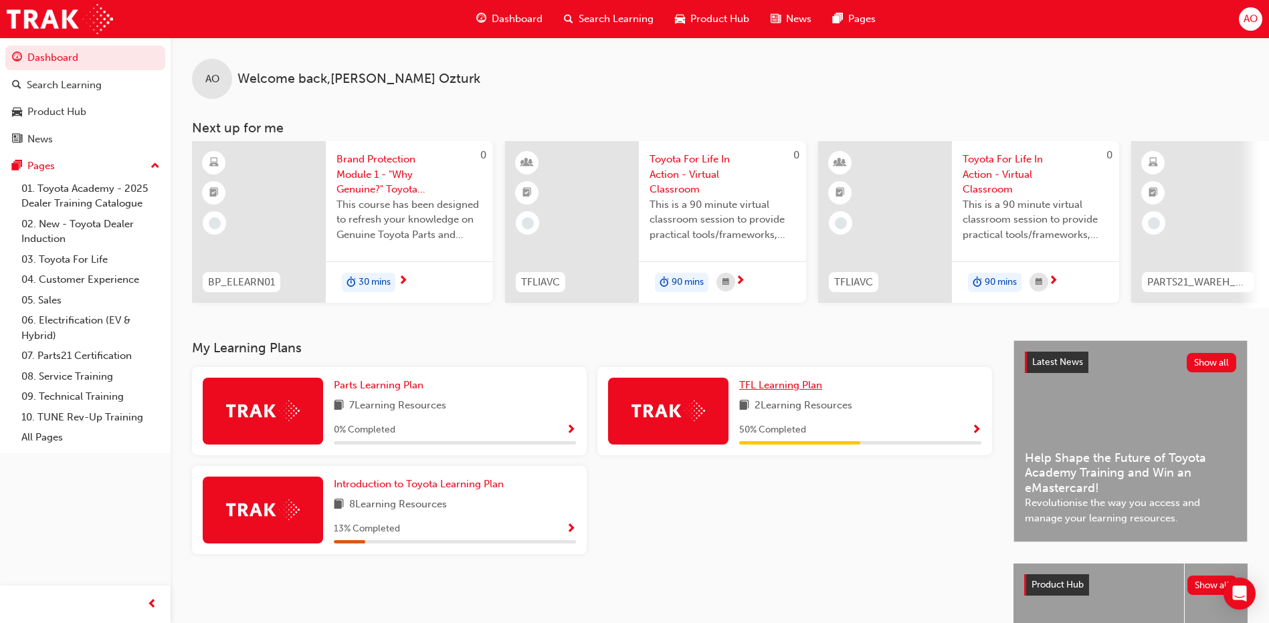
click at [787, 387] on span "TFL Learning Plan" at bounding box center [780, 385] width 83 height 12
click at [732, 279] on div "button" at bounding box center [725, 282] width 19 height 19
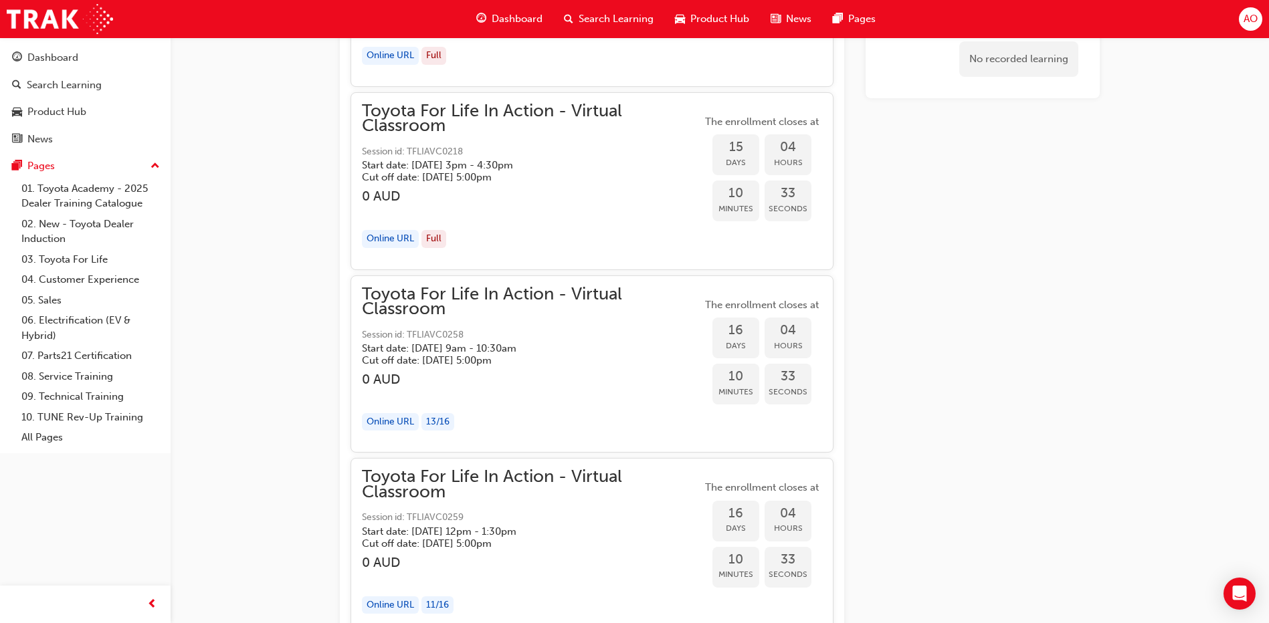
scroll to position [7414, 0]
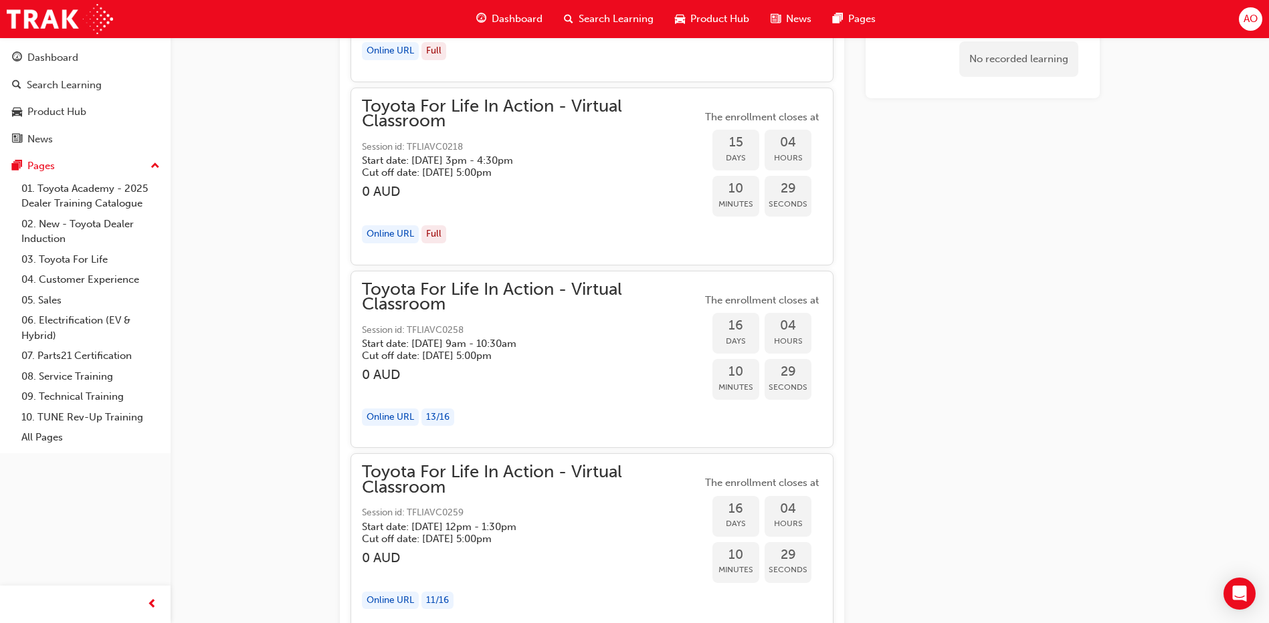
click at [400, 418] on div "Online URL" at bounding box center [390, 418] width 57 height 18
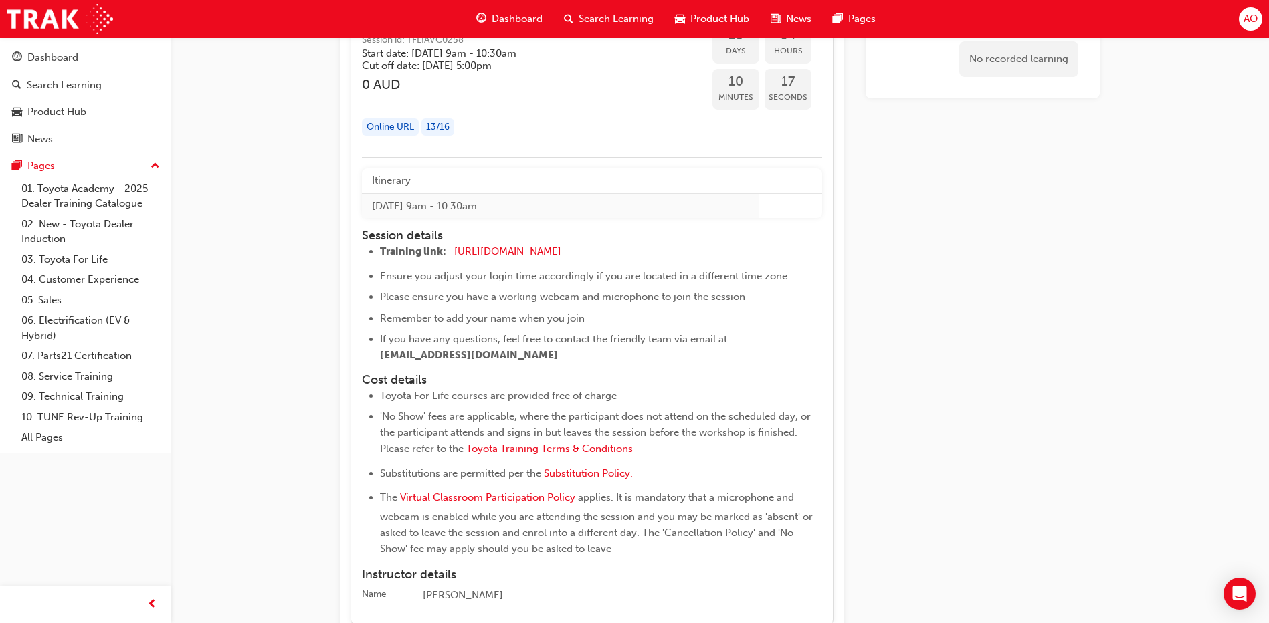
scroll to position [7681, 0]
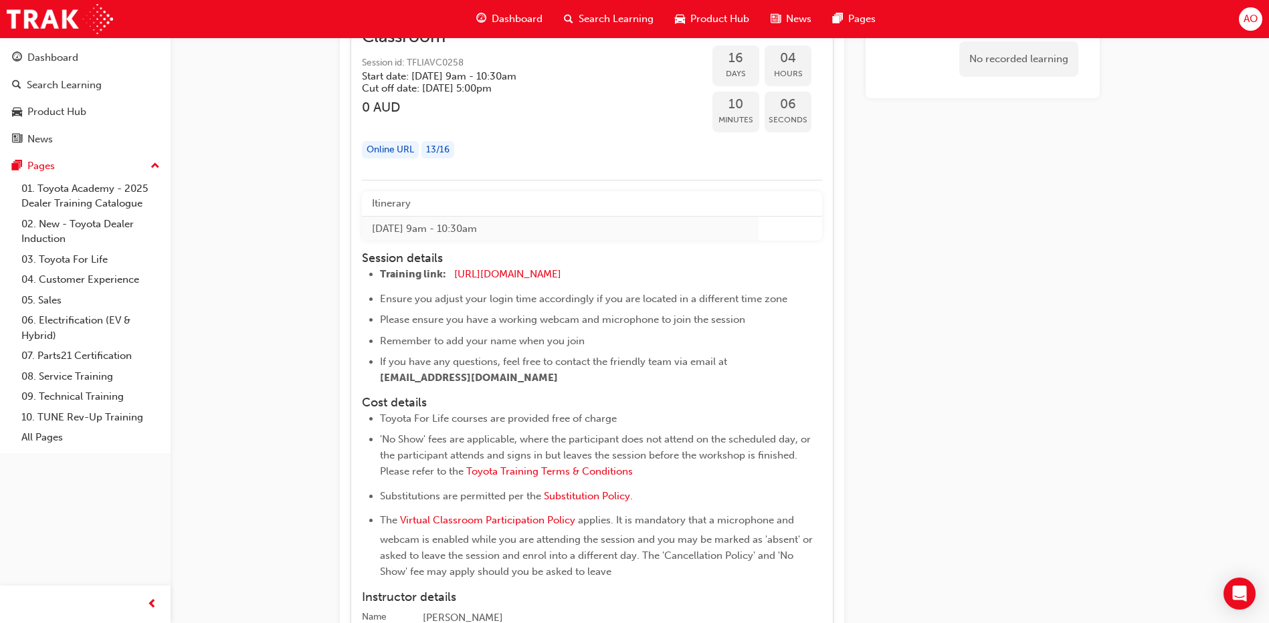
drag, startPoint x: 561, startPoint y: 381, endPoint x: 375, endPoint y: 380, distance: 186.6
click at [375, 380] on ul "Training link: https://zoom.us/j/5450758959 ​ Ensure you adjust your login time…" at bounding box center [579, 326] width 435 height 120
copy span "[EMAIL_ADDRESS][DOMAIN_NAME]"
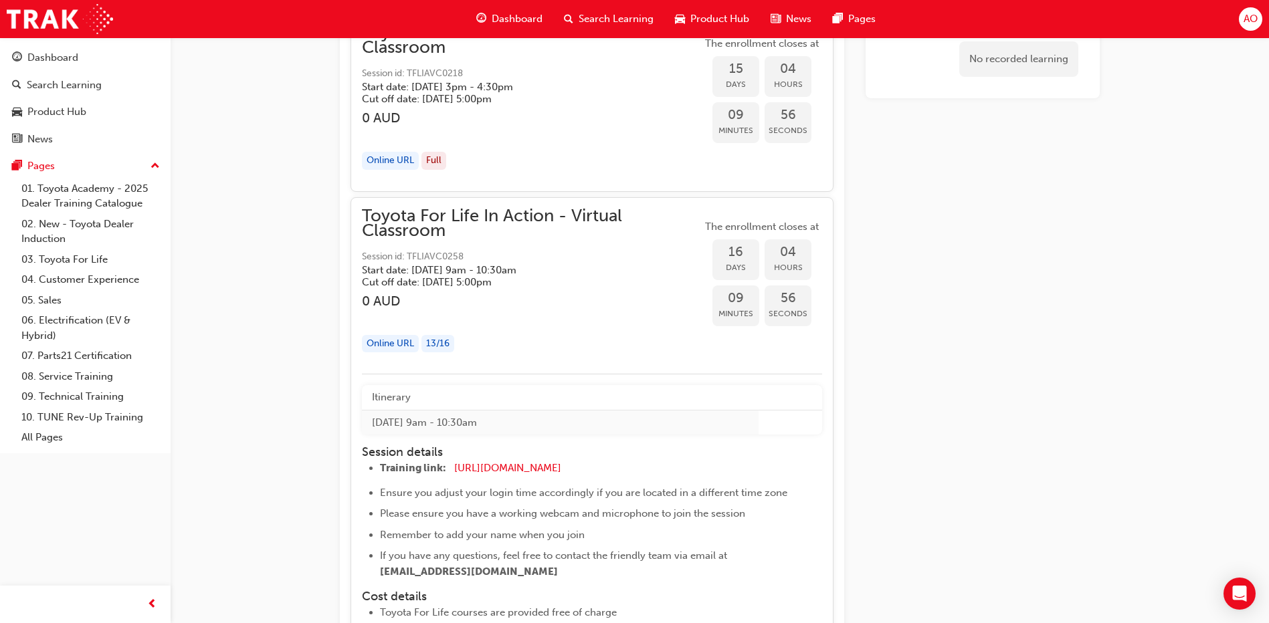
scroll to position [7480, 0]
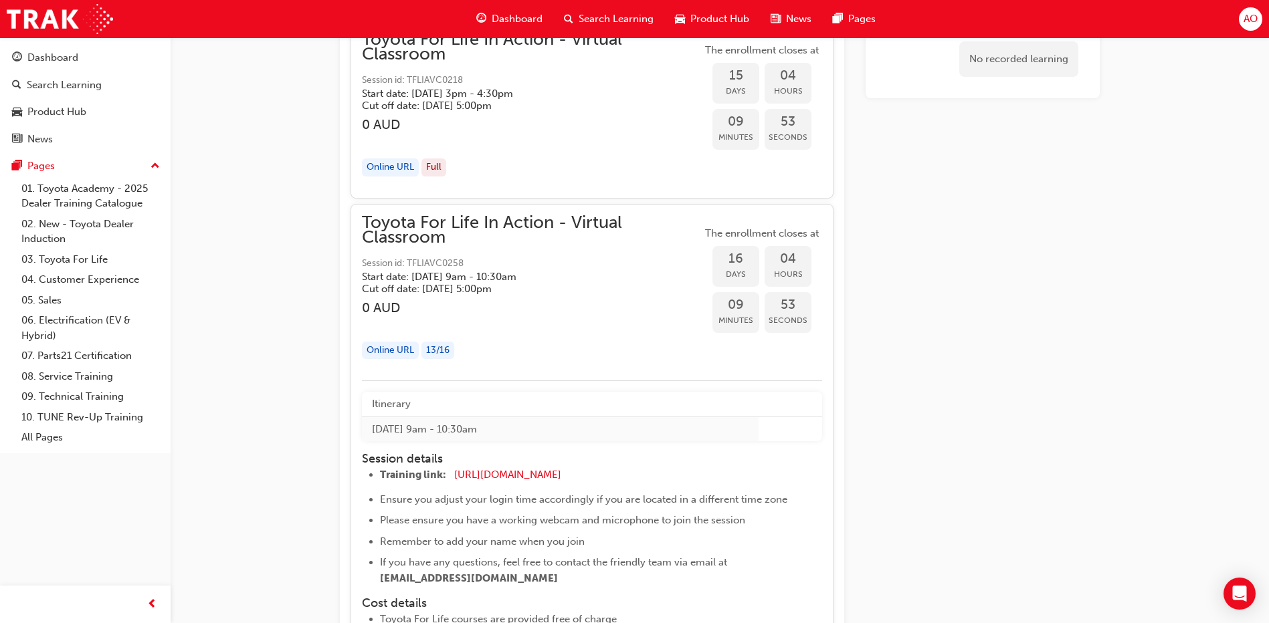
drag, startPoint x: 457, startPoint y: 240, endPoint x: 382, endPoint y: 224, distance: 77.3
click at [382, 224] on span "Toyota For Life In Action - Virtual Classroom" at bounding box center [532, 230] width 340 height 30
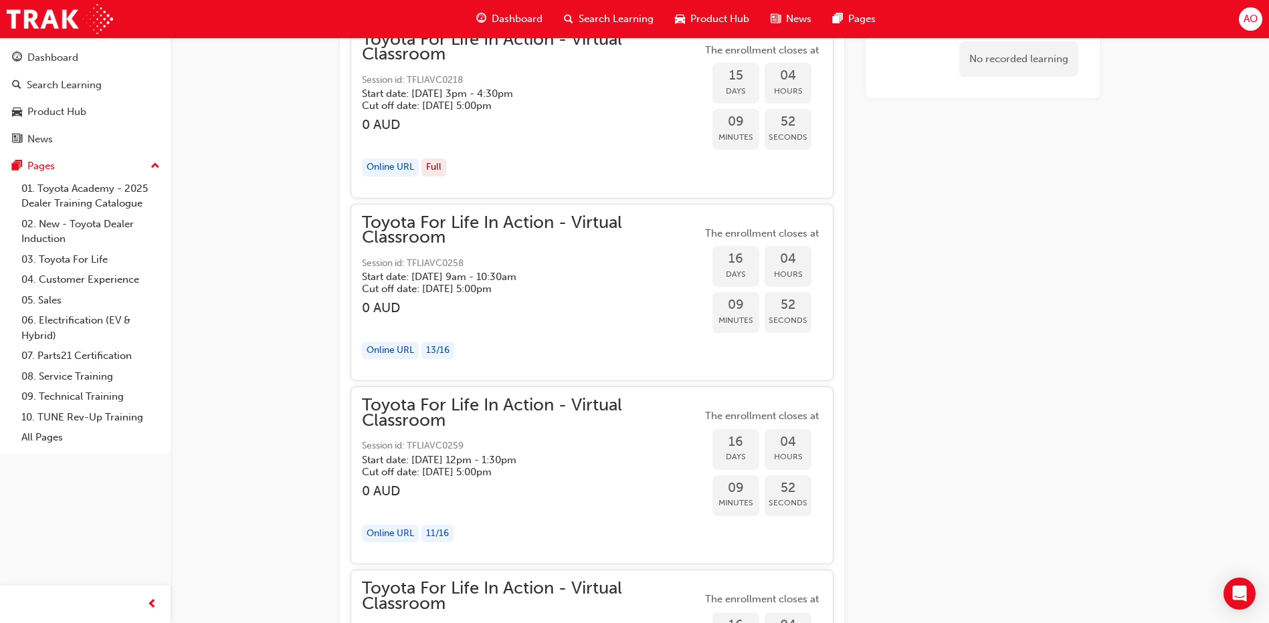
drag, startPoint x: 439, startPoint y: 235, endPoint x: 394, endPoint y: 226, distance: 45.8
click at [394, 226] on span "Toyota For Life In Action - Virtual Classroom" at bounding box center [532, 230] width 340 height 30
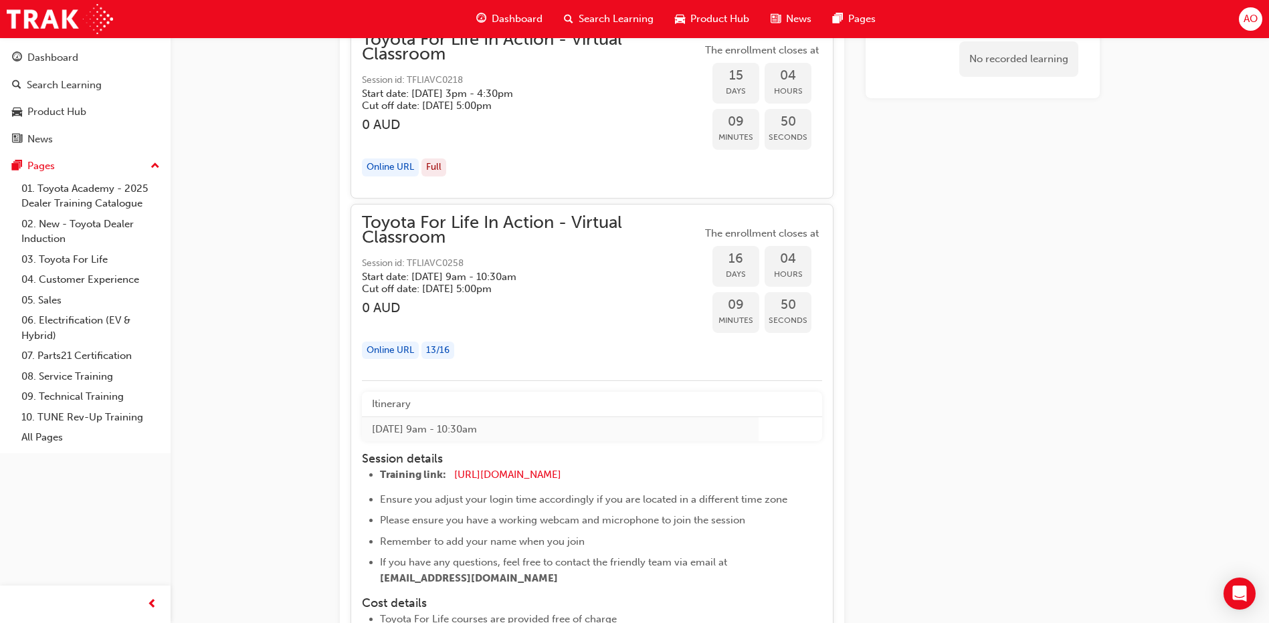
drag, startPoint x: 565, startPoint y: 280, endPoint x: 510, endPoint y: 271, distance: 55.6
click at [516, 272] on h5 "Start date: Fri 17 Oct 2025 , 9am - 10:30am" at bounding box center [521, 277] width 318 height 12
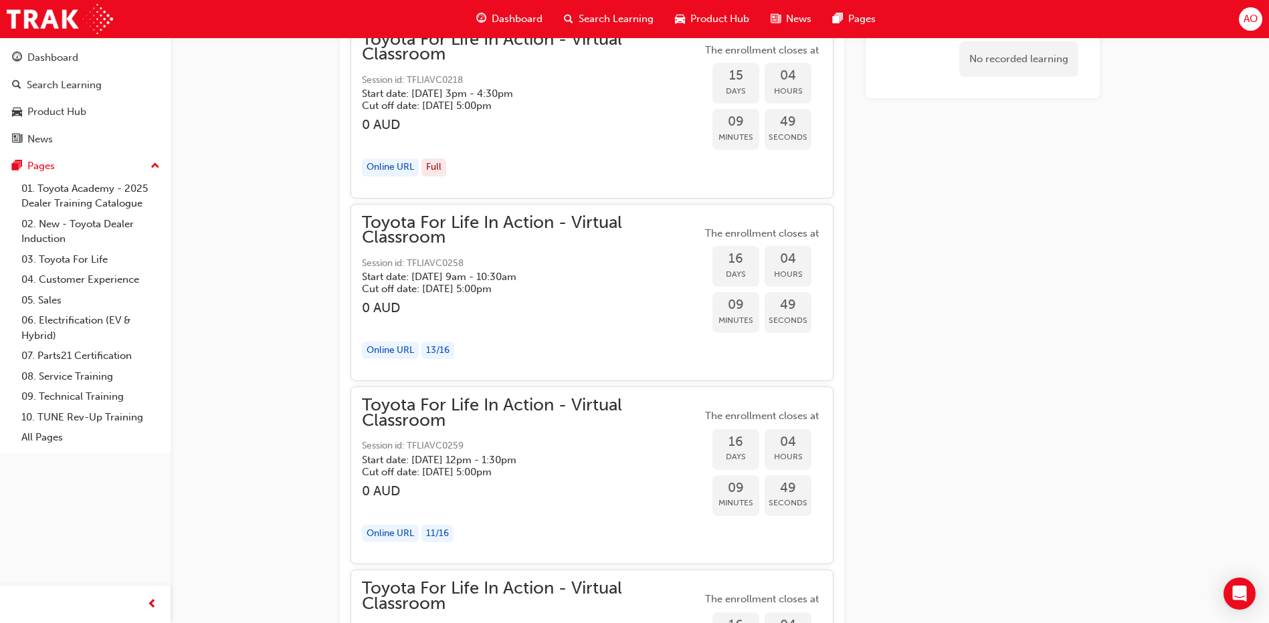
drag, startPoint x: 470, startPoint y: 263, endPoint x: 419, endPoint y: 263, distance: 51.5
click at [419, 263] on span "Session id: TFLIAVC0258" at bounding box center [532, 263] width 340 height 15
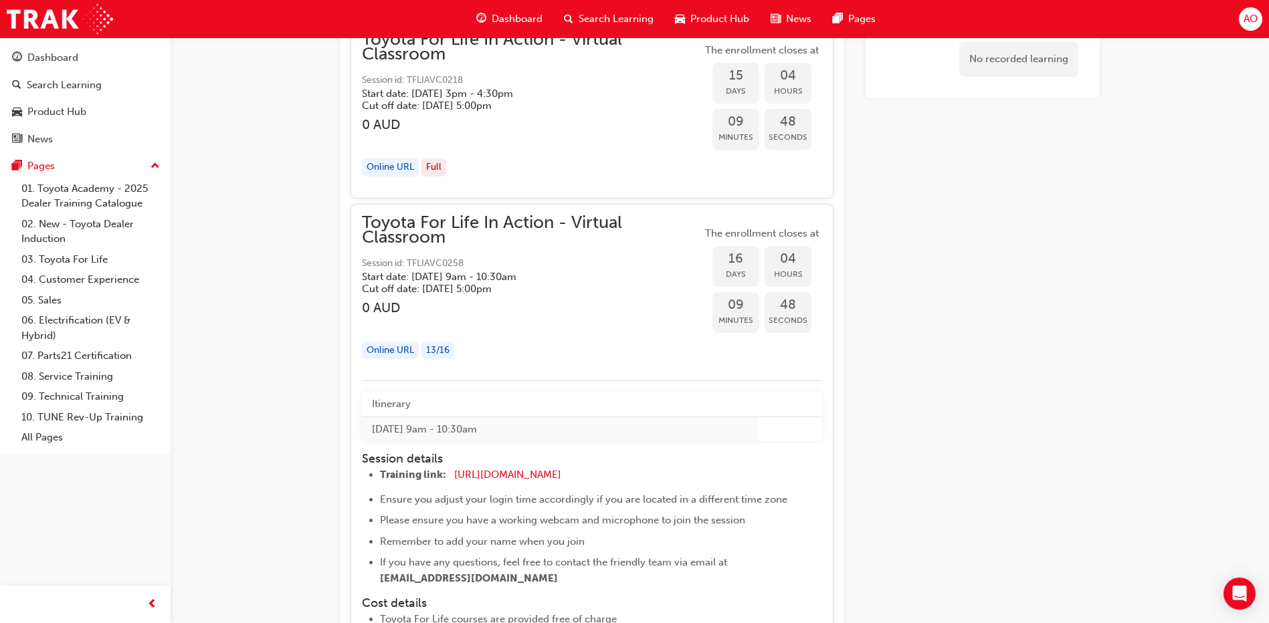
drag, startPoint x: 411, startPoint y: 258, endPoint x: 480, endPoint y: 264, distance: 69.1
click at [480, 264] on span "Session id: TFLIAVC0258" at bounding box center [532, 263] width 340 height 15
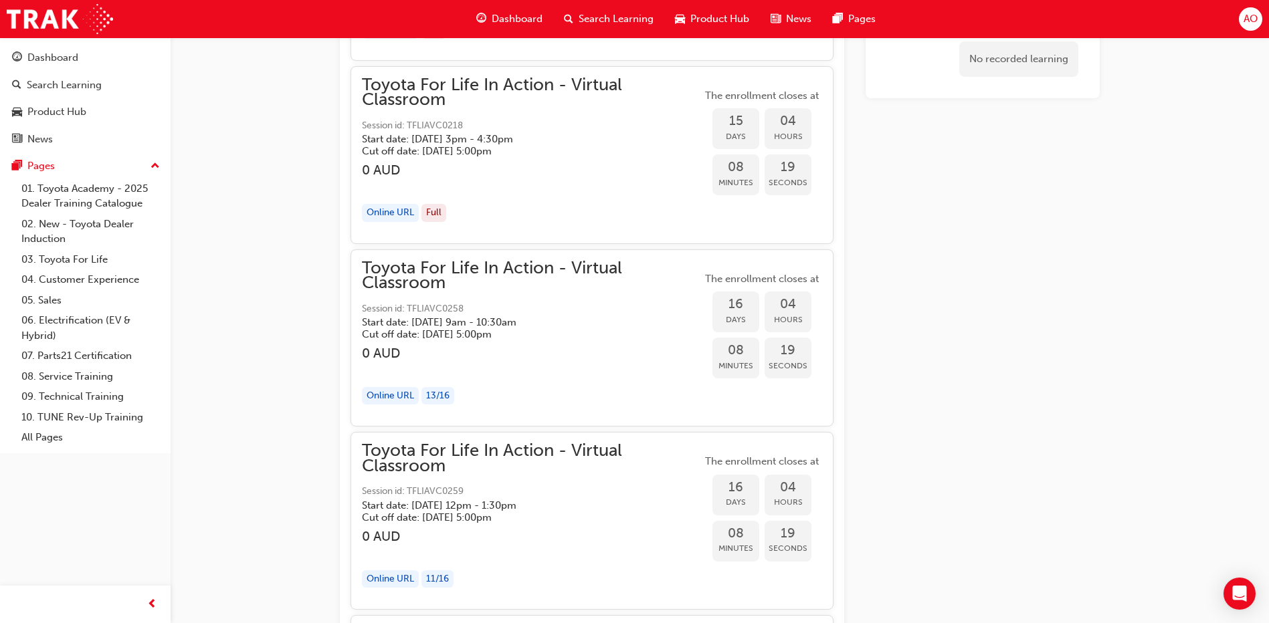
scroll to position [7414, 0]
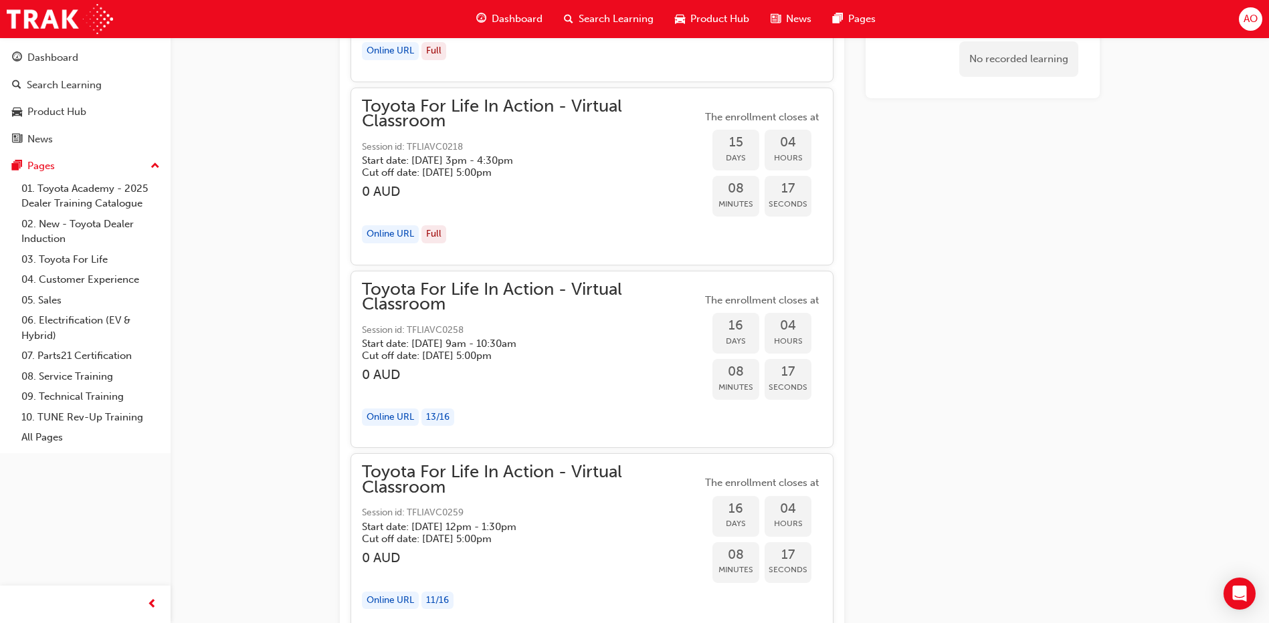
click at [508, 354] on h5 "Cut off date: Thu 16 Oct 2025, 5:00pm" at bounding box center [521, 356] width 318 height 12
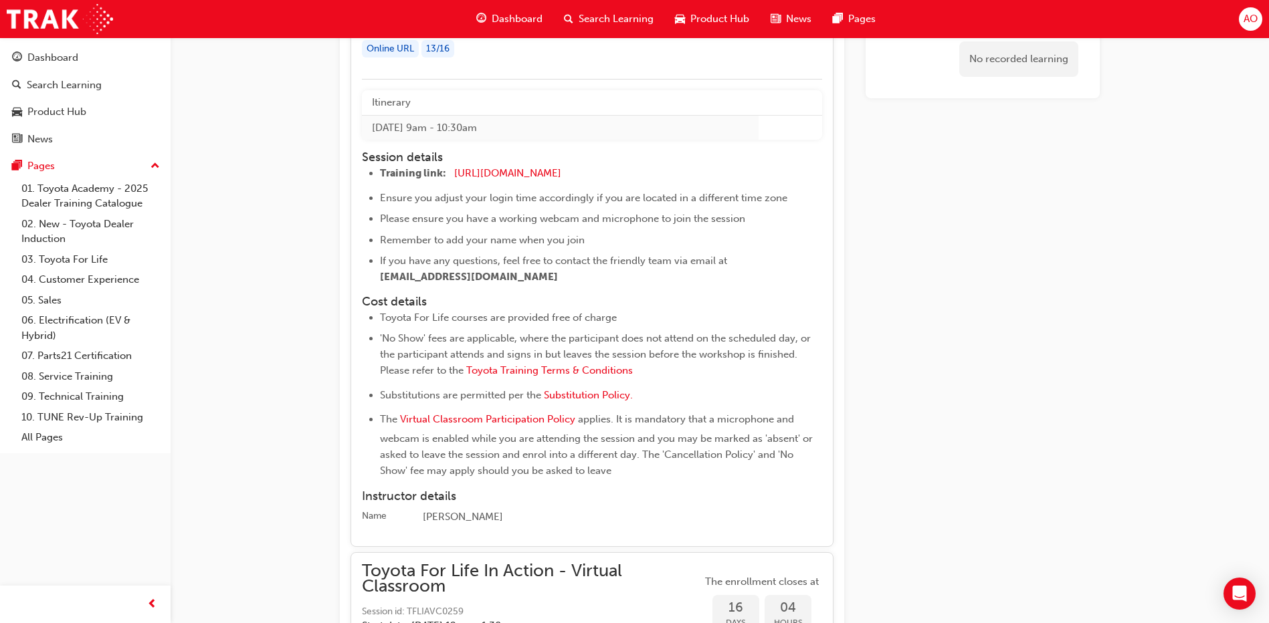
scroll to position [7815, 0]
